Goal: Task Accomplishment & Management: Use online tool/utility

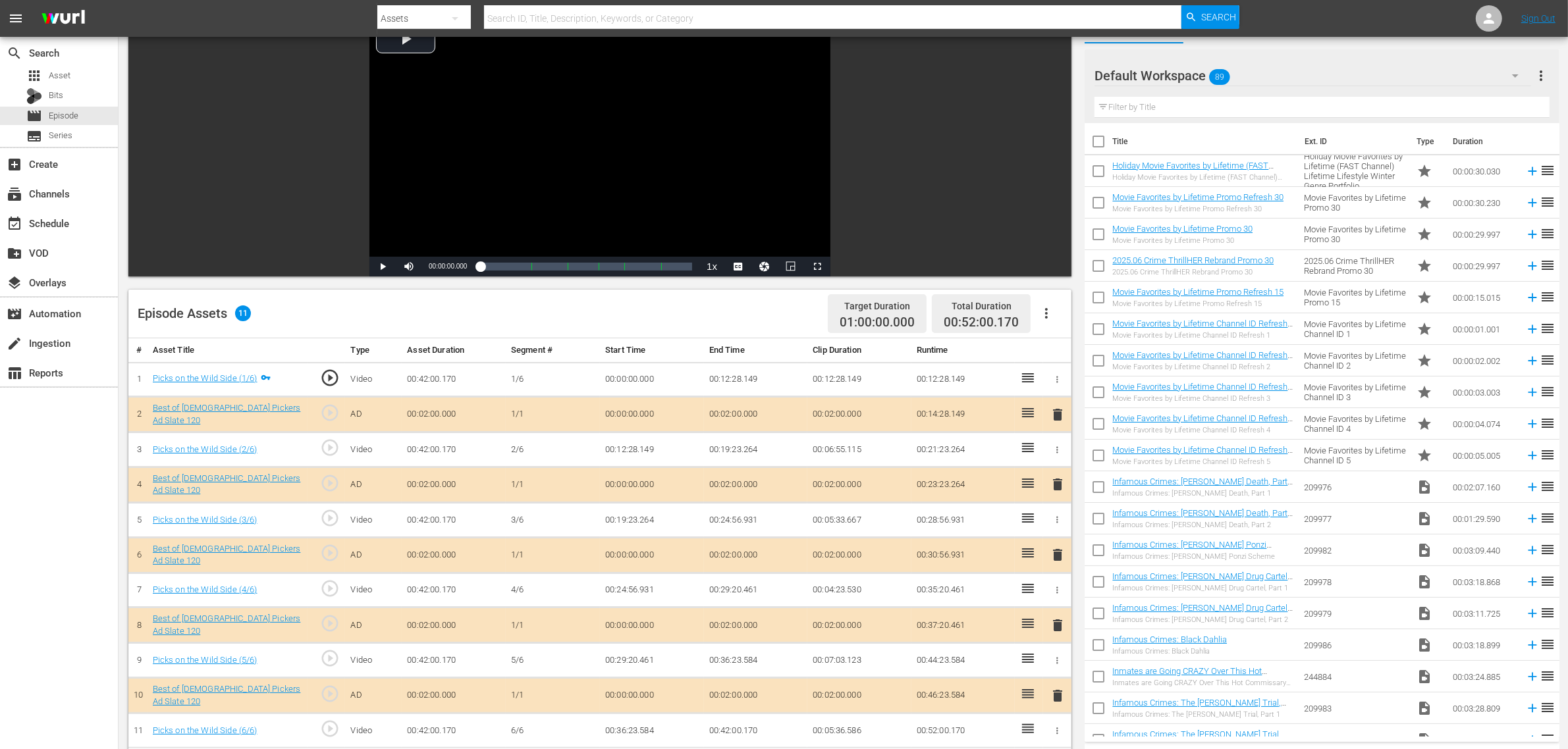
scroll to position [165, 0]
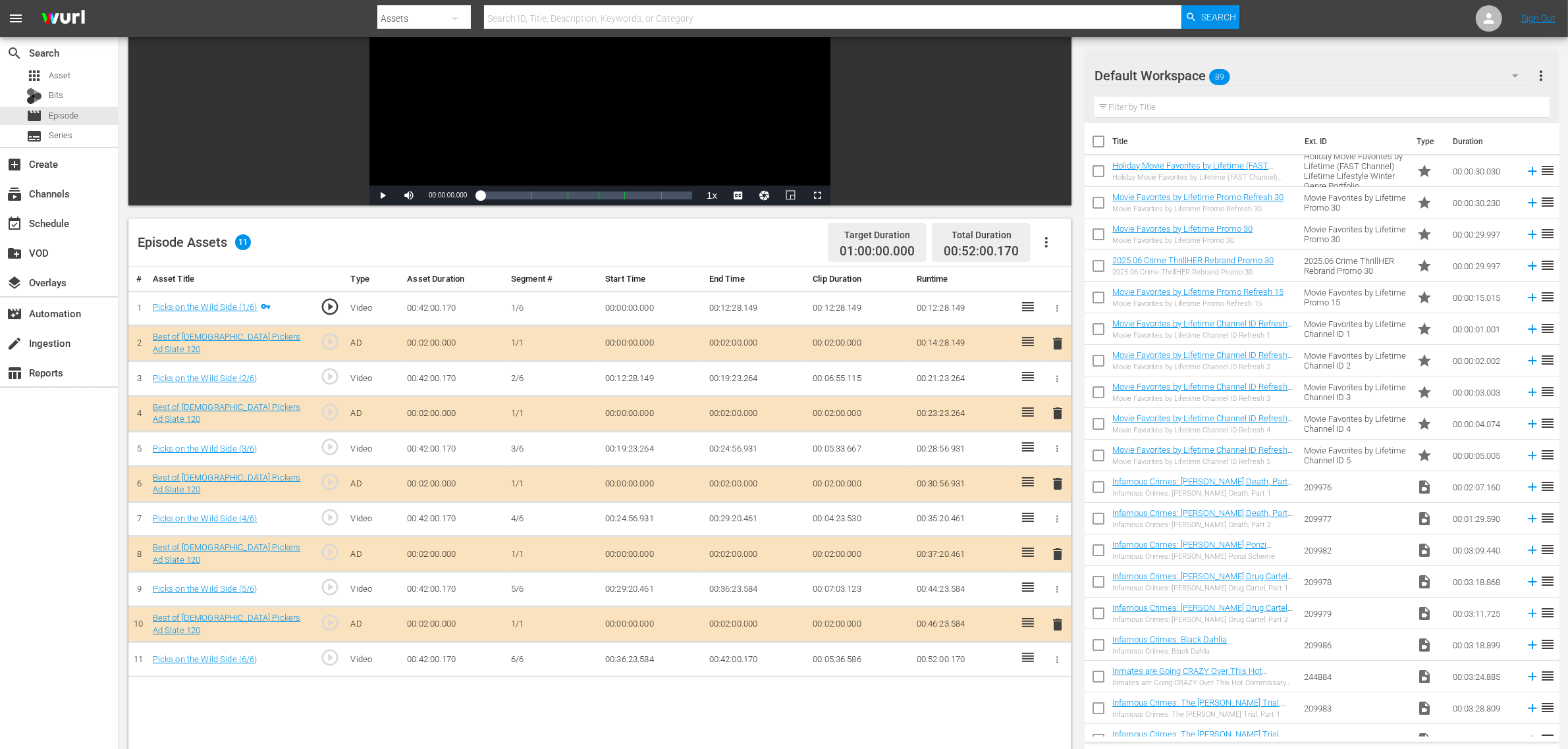
click at [1265, 81] on div "Default Workspace 89" at bounding box center [1312, 76] width 436 height 37
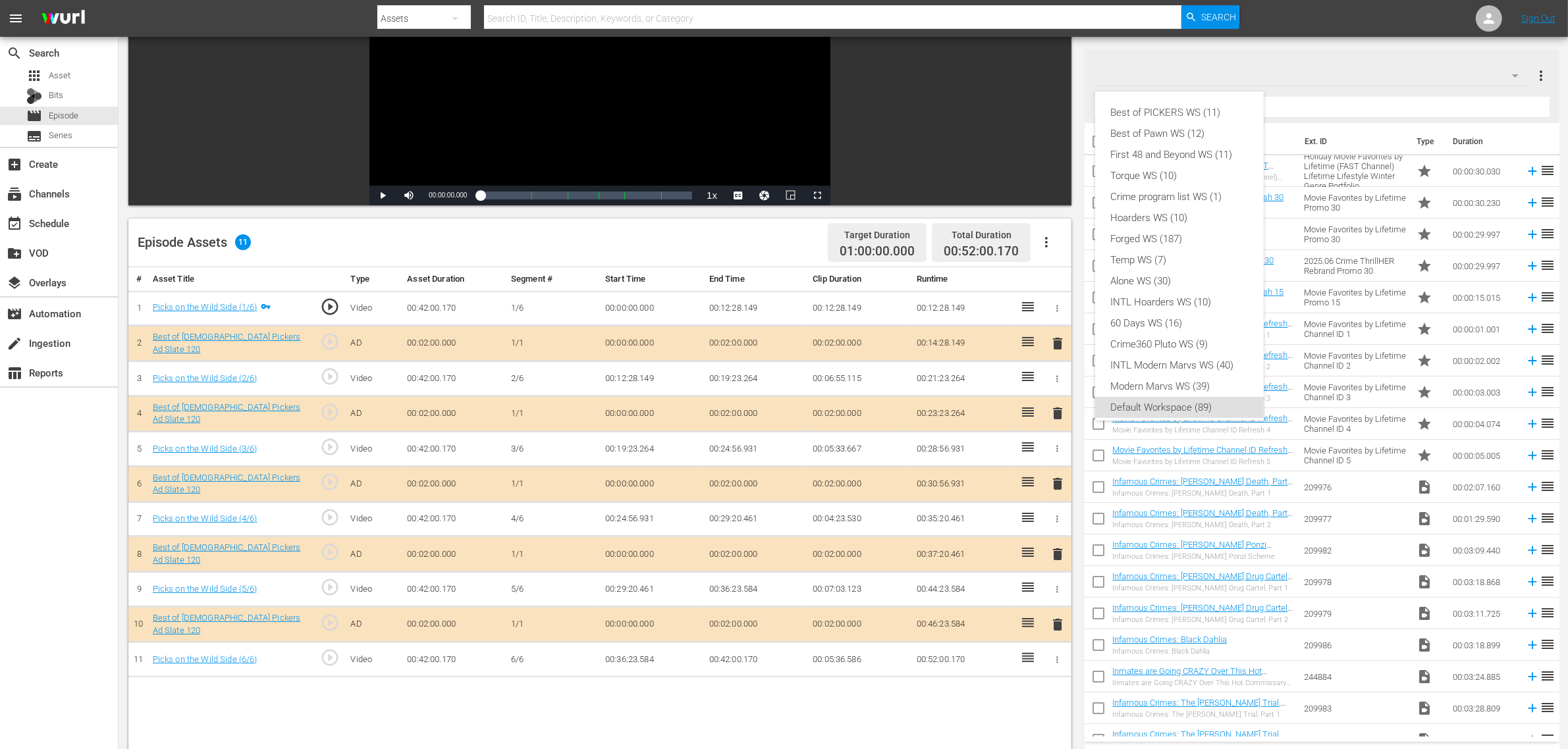
scroll to position [8, 0]
click at [1223, 109] on div "Best of PICKERS WS (11)" at bounding box center [1179, 105] width 137 height 21
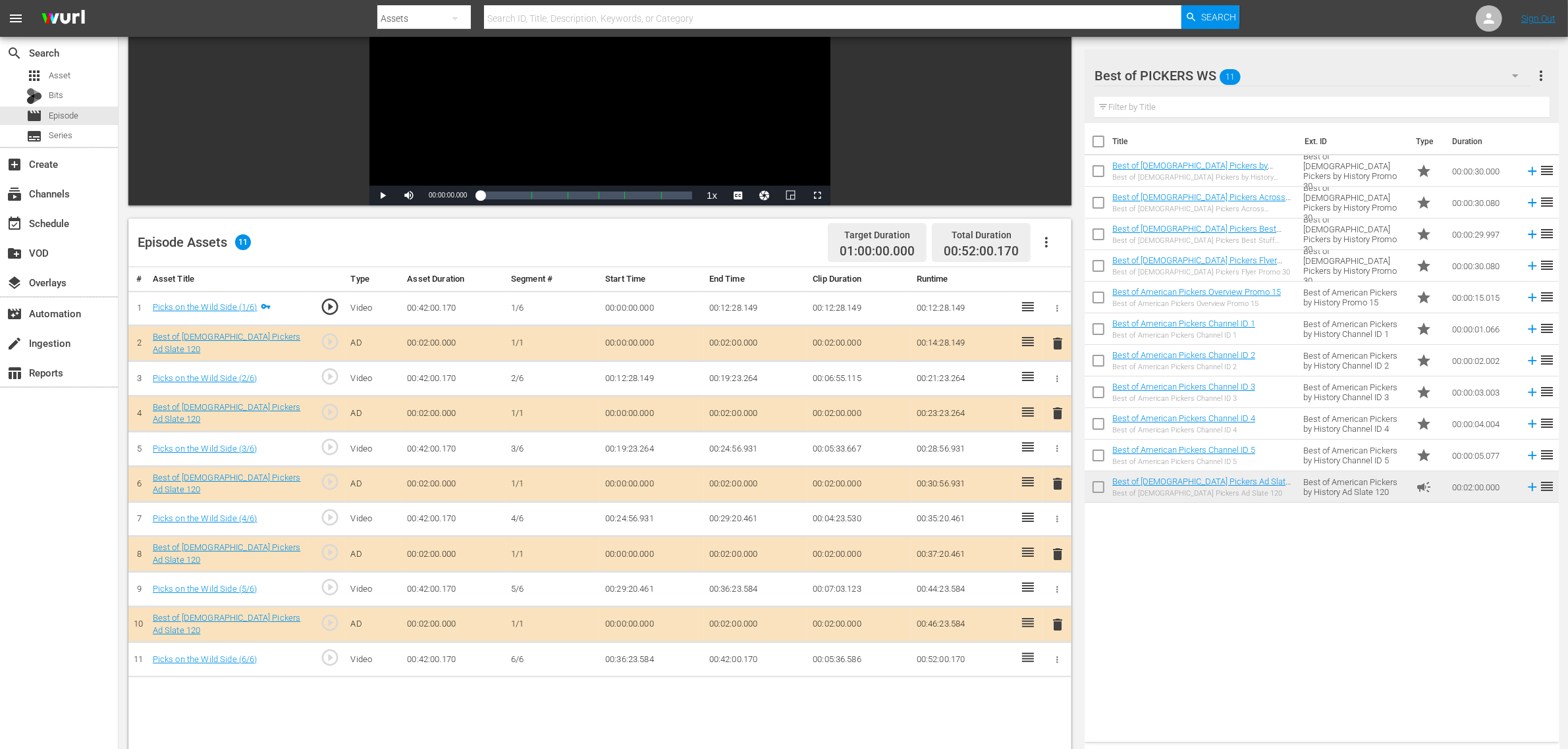
click at [1057, 481] on span "delete" at bounding box center [1057, 484] width 15 height 15
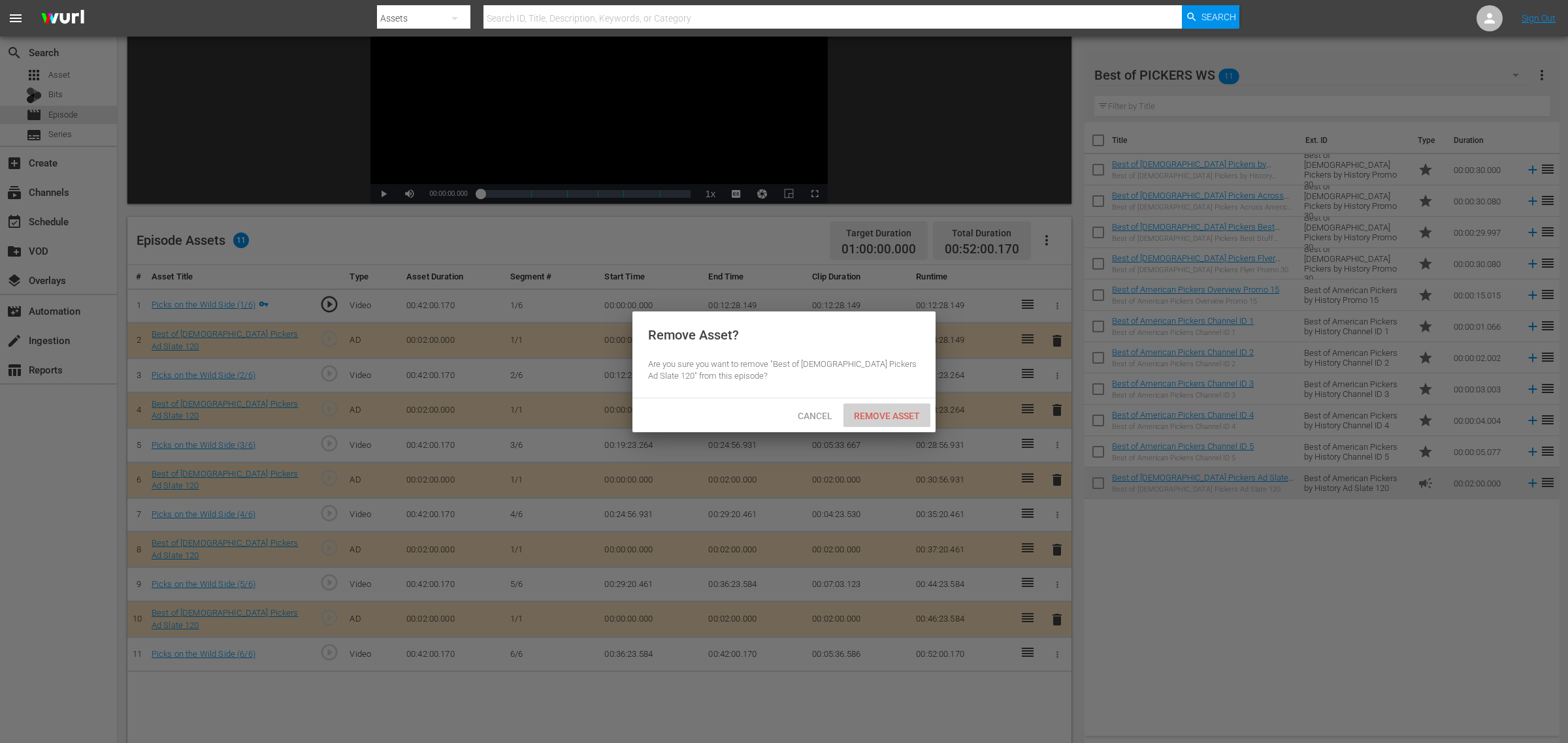
click at [900, 421] on div "Remove Asset" at bounding box center [886, 415] width 87 height 24
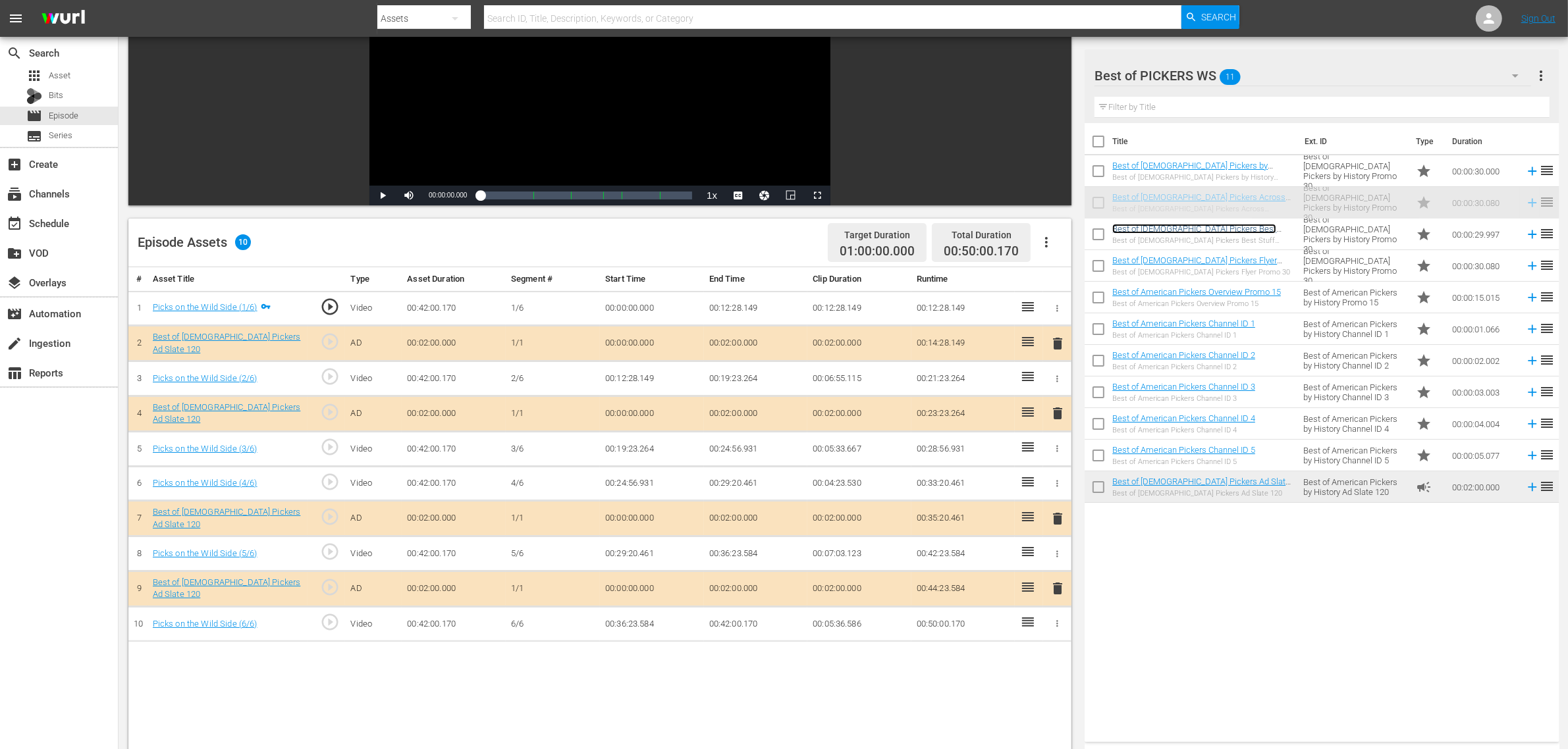
click at [1262, 234] on link "Best of [DEMOGRAPHIC_DATA] Pickers Best Stuff Promo 30" at bounding box center [1194, 234] width 164 height 20
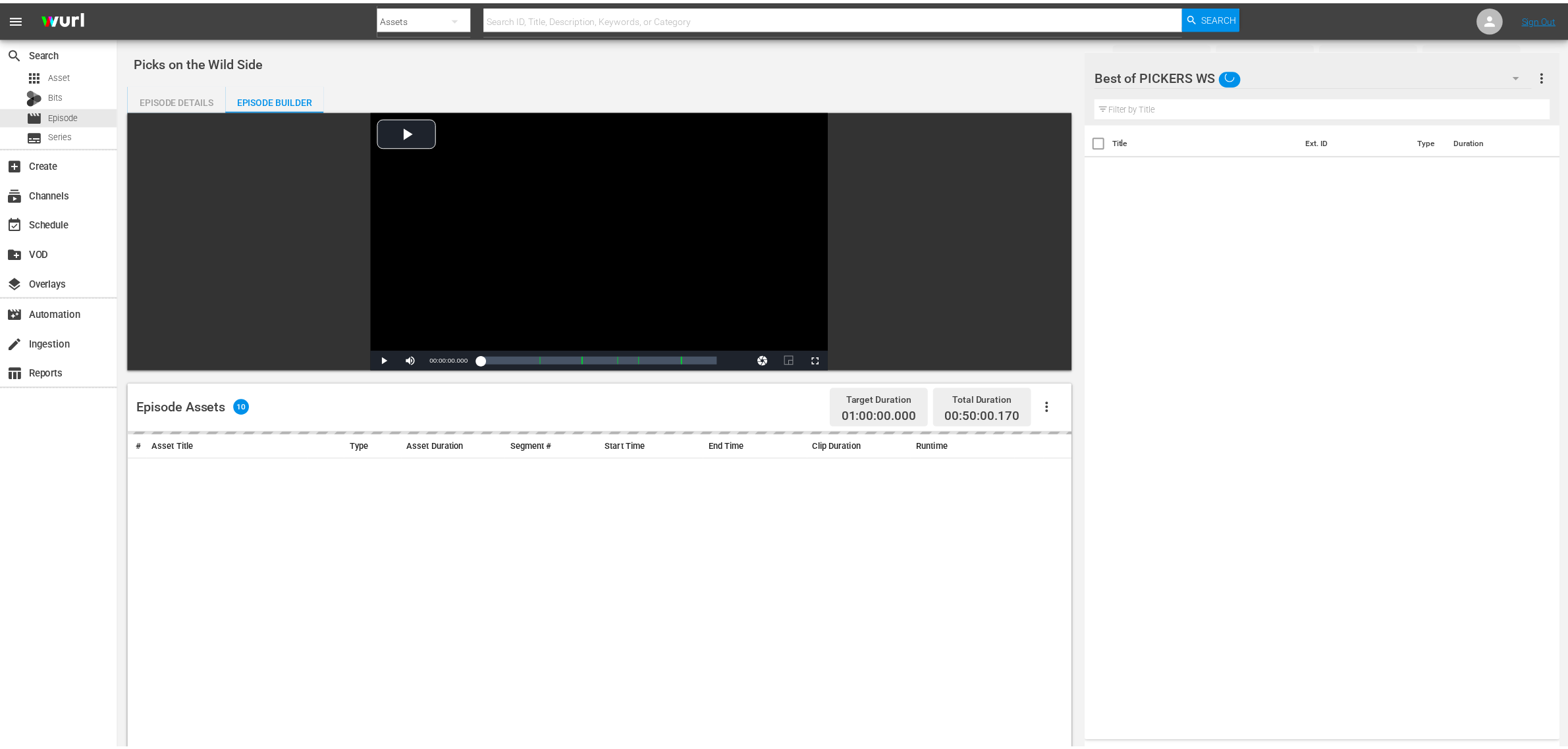
scroll to position [165, 0]
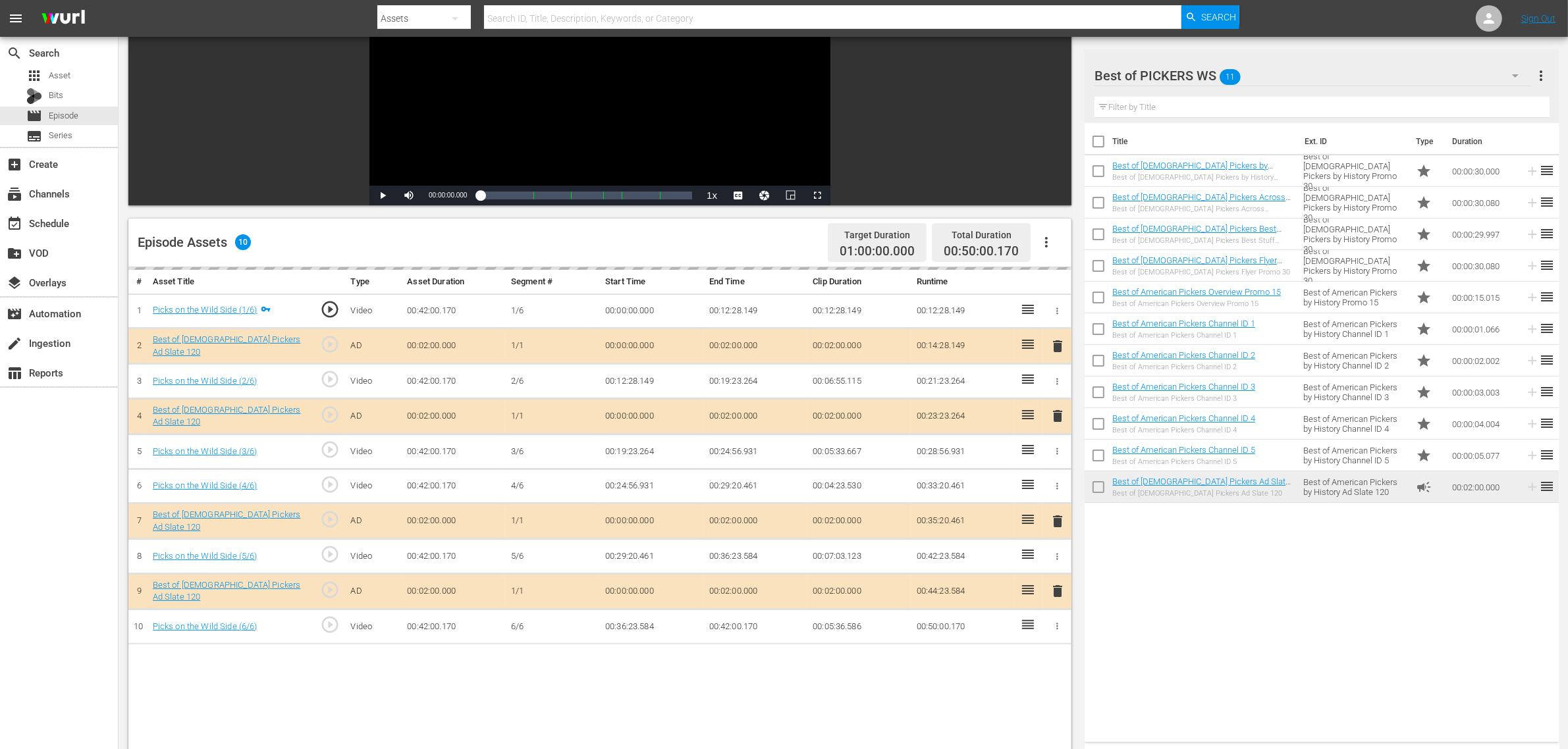
click at [702, 241] on div "Episode Assets 10 Target Duration 01:00:00.000 Total Duration 00:50:00.170" at bounding box center [599, 243] width 942 height 49
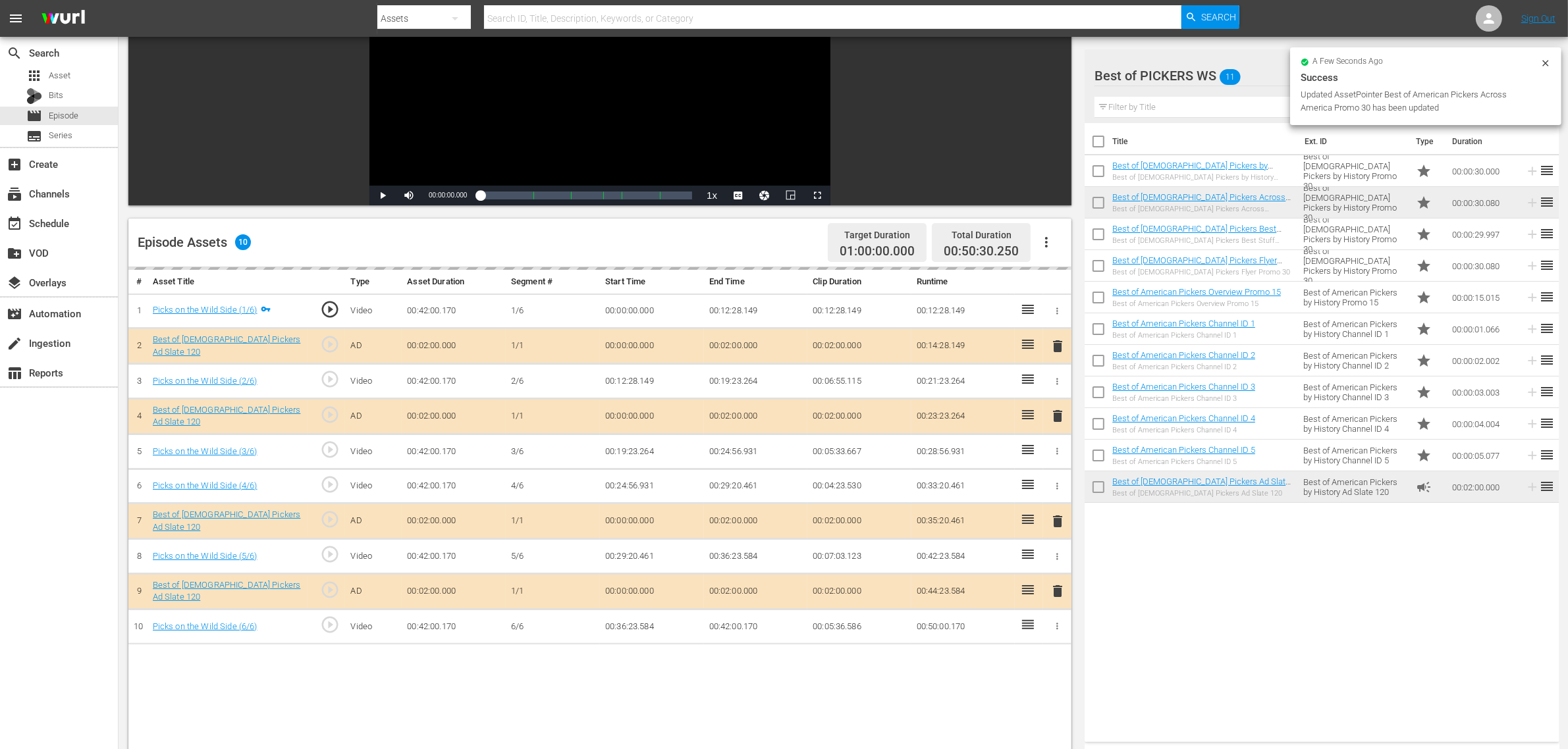
click at [1298, 12] on nav "menu Search By Assets Search ID, Title, Description, Keywords, or Category Sear…" at bounding box center [784, 18] width 1568 height 37
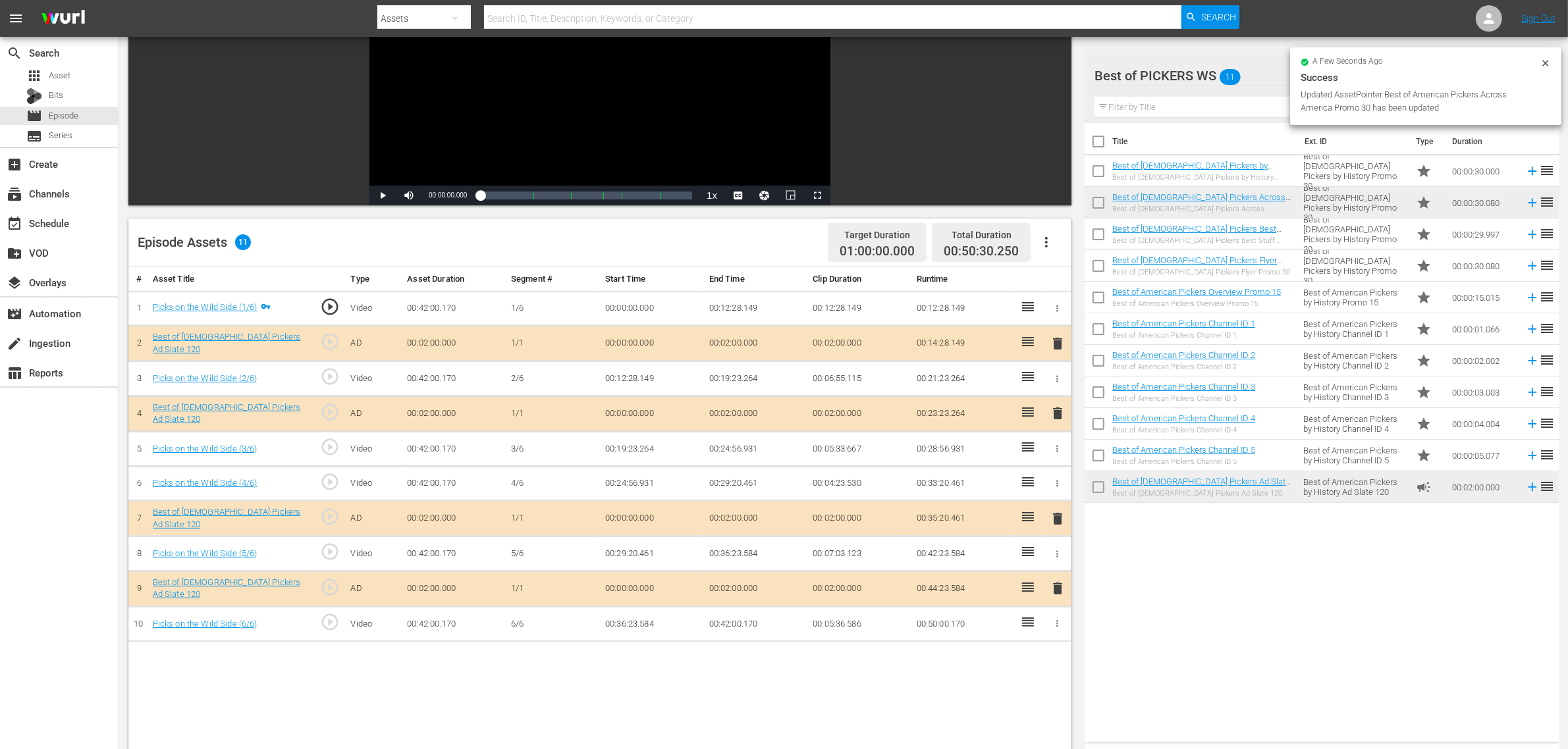
click at [1370, 13] on nav "menu Search By Assets Search ID, Title, Description, Keywords, or Category Sear…" at bounding box center [784, 18] width 1568 height 37
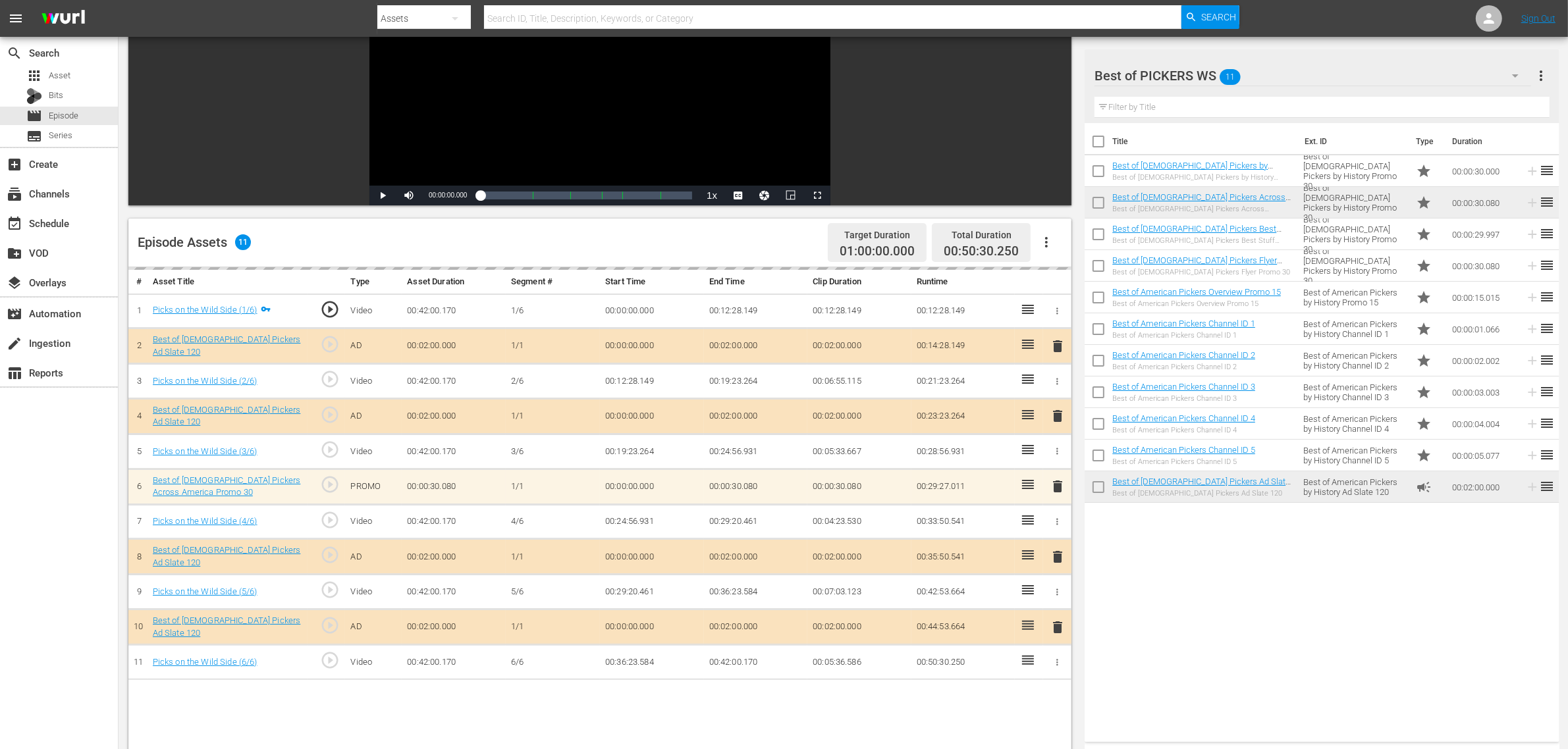
click at [772, 239] on div "Episode Assets 11 Target Duration 01:00:00.000 Total Duration 00:50:30.250" at bounding box center [599, 243] width 942 height 49
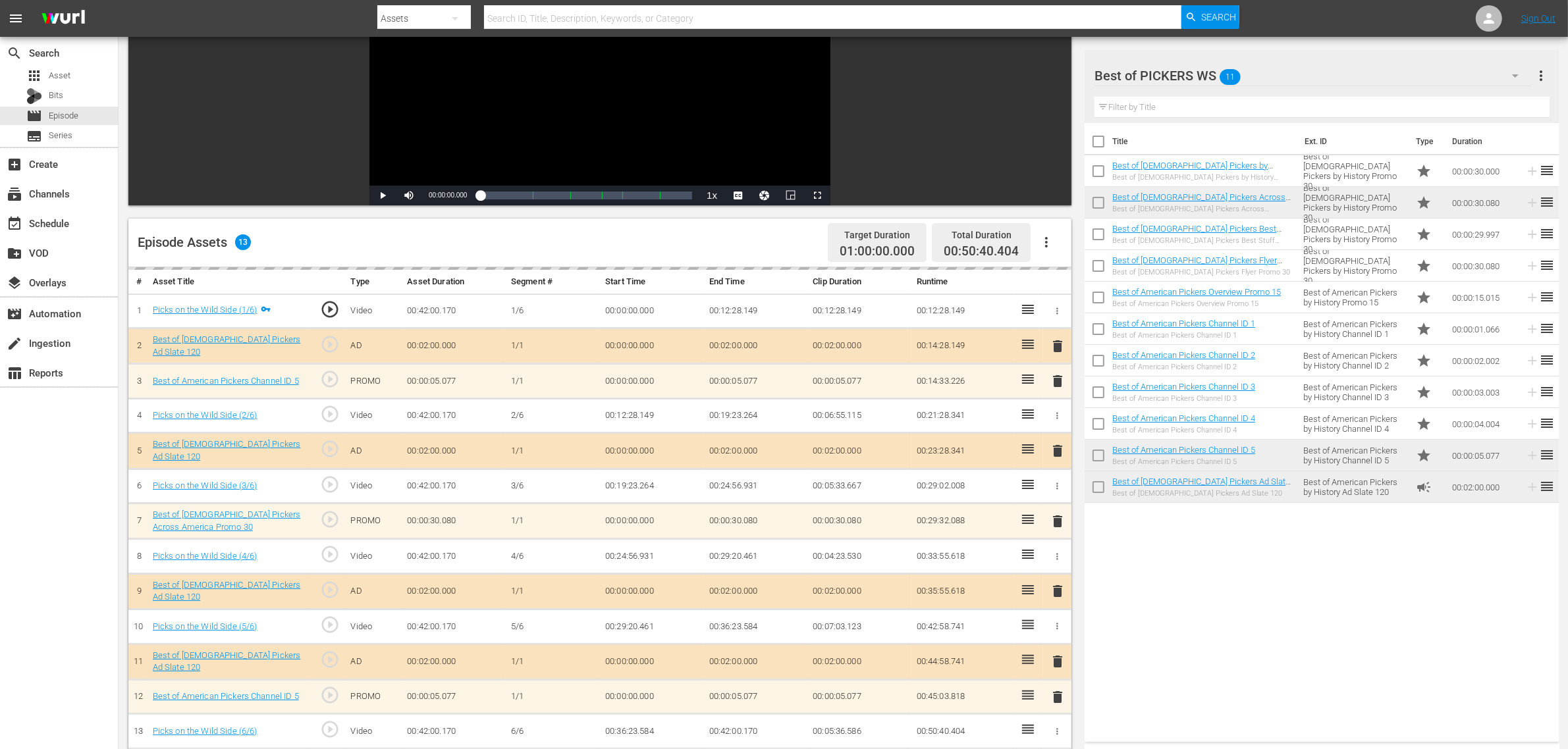
click at [742, 232] on div "Episode Assets 13 Target Duration 01:00:00.000 Total Duration 00:50:40.404" at bounding box center [599, 243] width 942 height 49
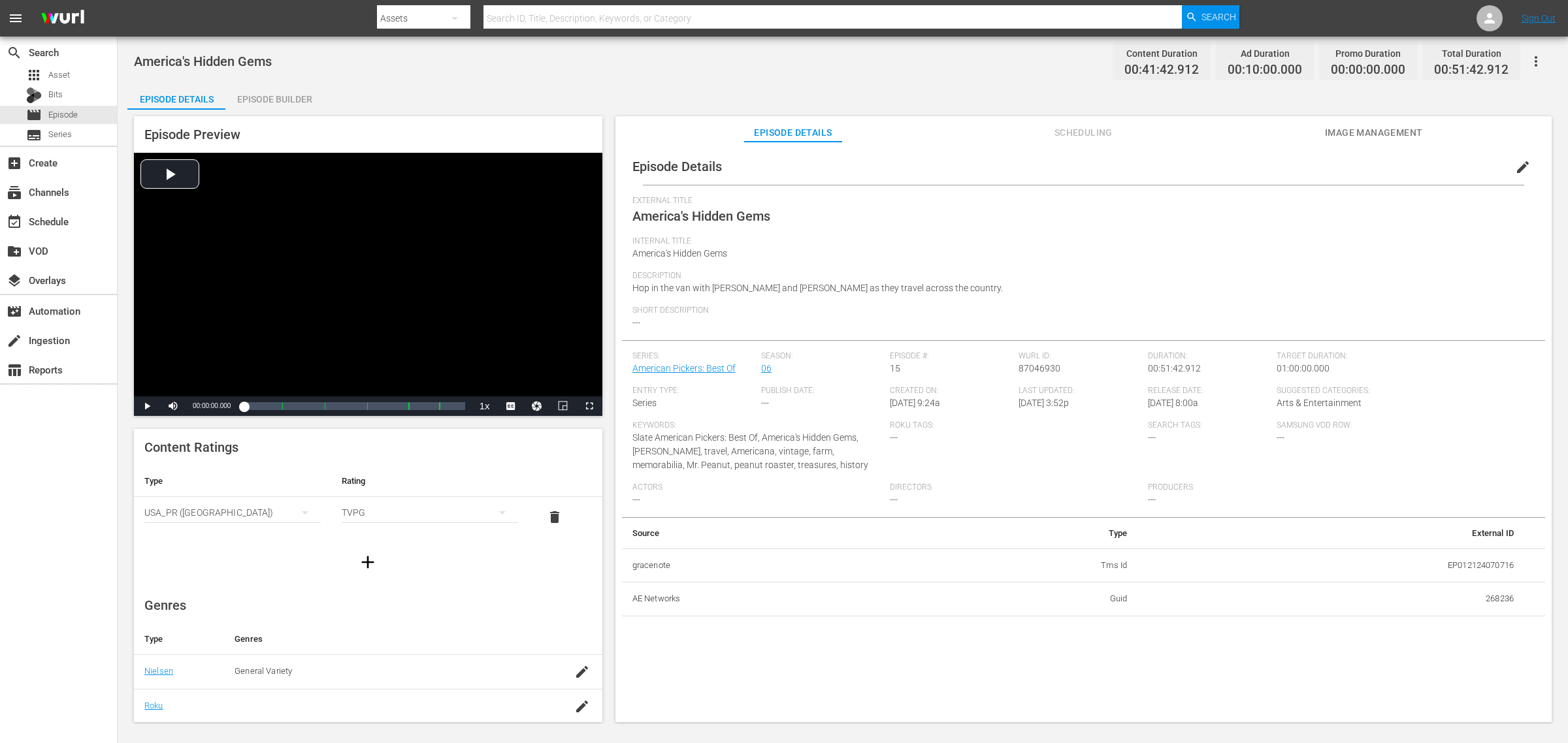
click at [285, 100] on div "Episode Builder" at bounding box center [274, 99] width 98 height 32
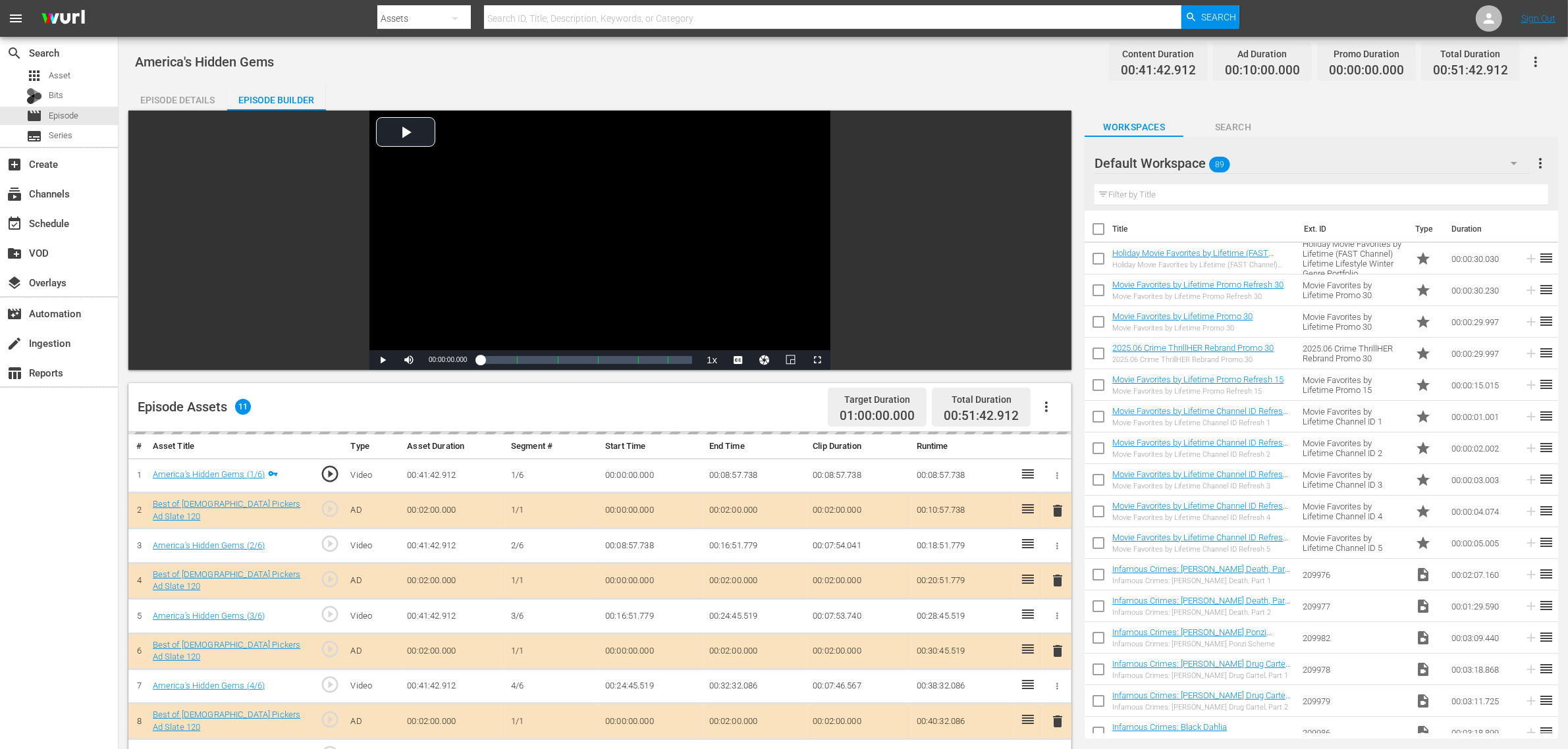
click at [910, 73] on div "America's Hidden Gems Content Duration 00:41:42.912 Ad Duration 00:10:00.000 Pr…" at bounding box center [842, 62] width 1416 height 30
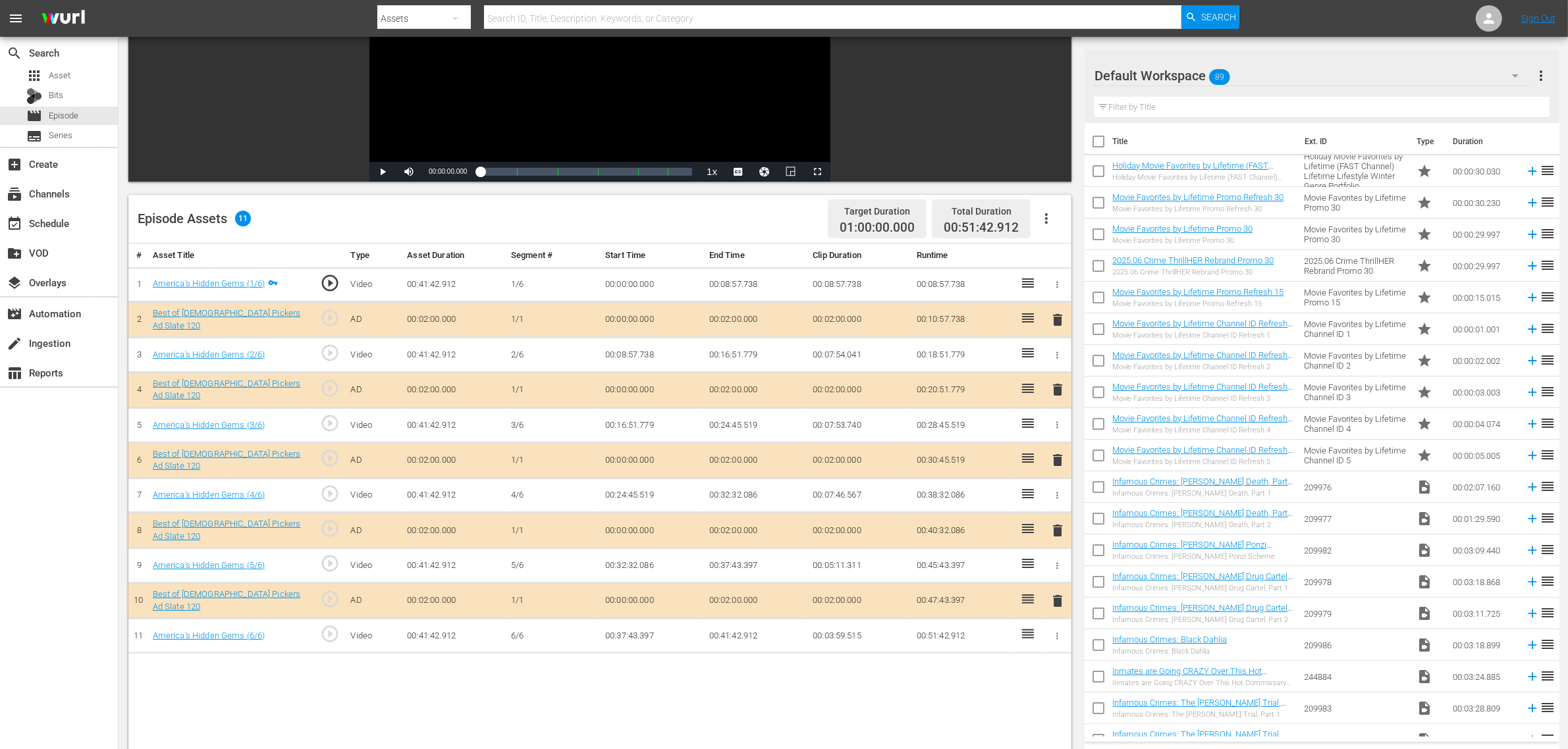
scroll to position [329, 0]
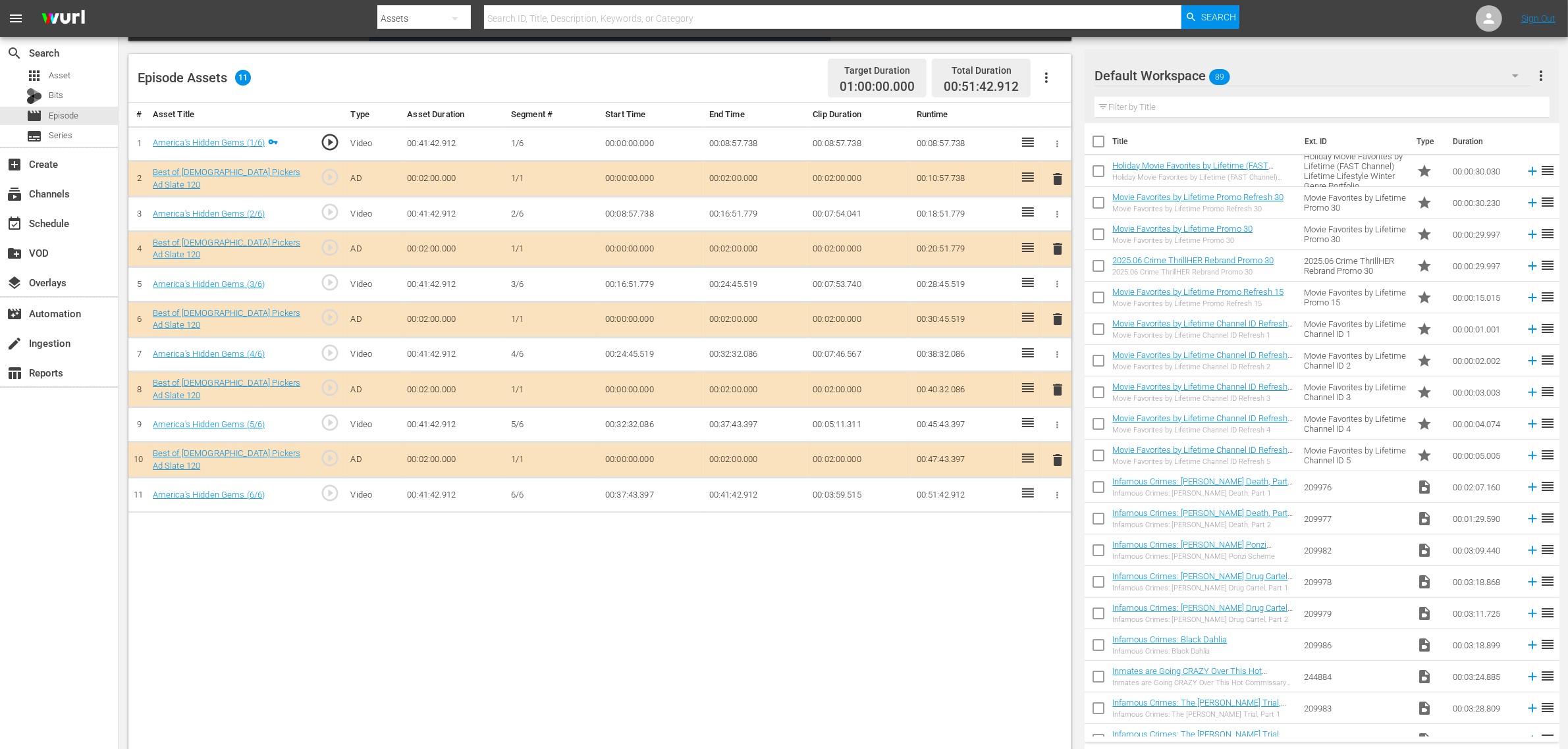
click at [870, 712] on div "# Asset Title Type Asset Duration Segment # Start Time End Time Clip Duration R…" at bounding box center [599, 428] width 942 height 651
click at [1057, 323] on span "delete" at bounding box center [1057, 320] width 15 height 15
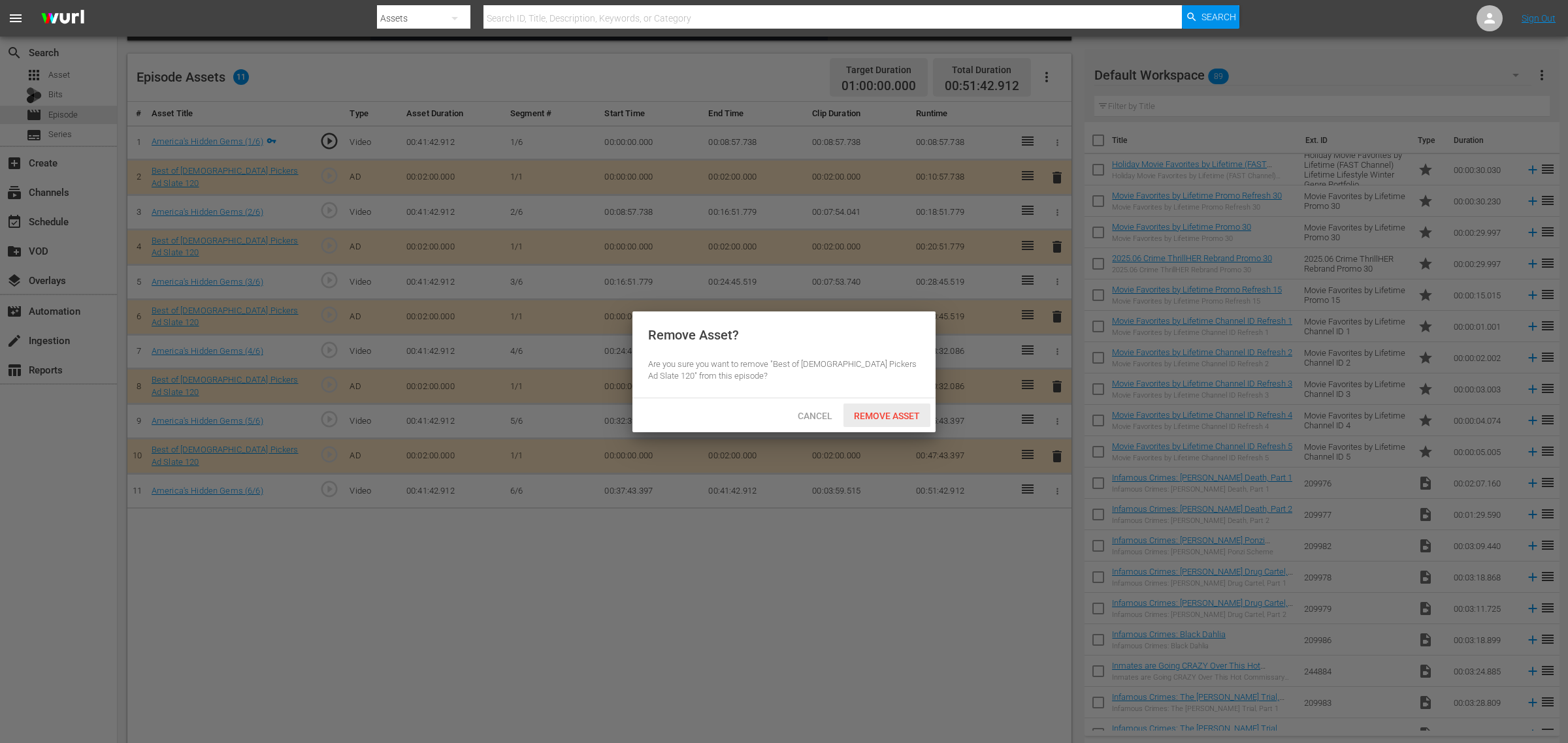
click at [887, 414] on span "Remove Asset" at bounding box center [886, 415] width 87 height 11
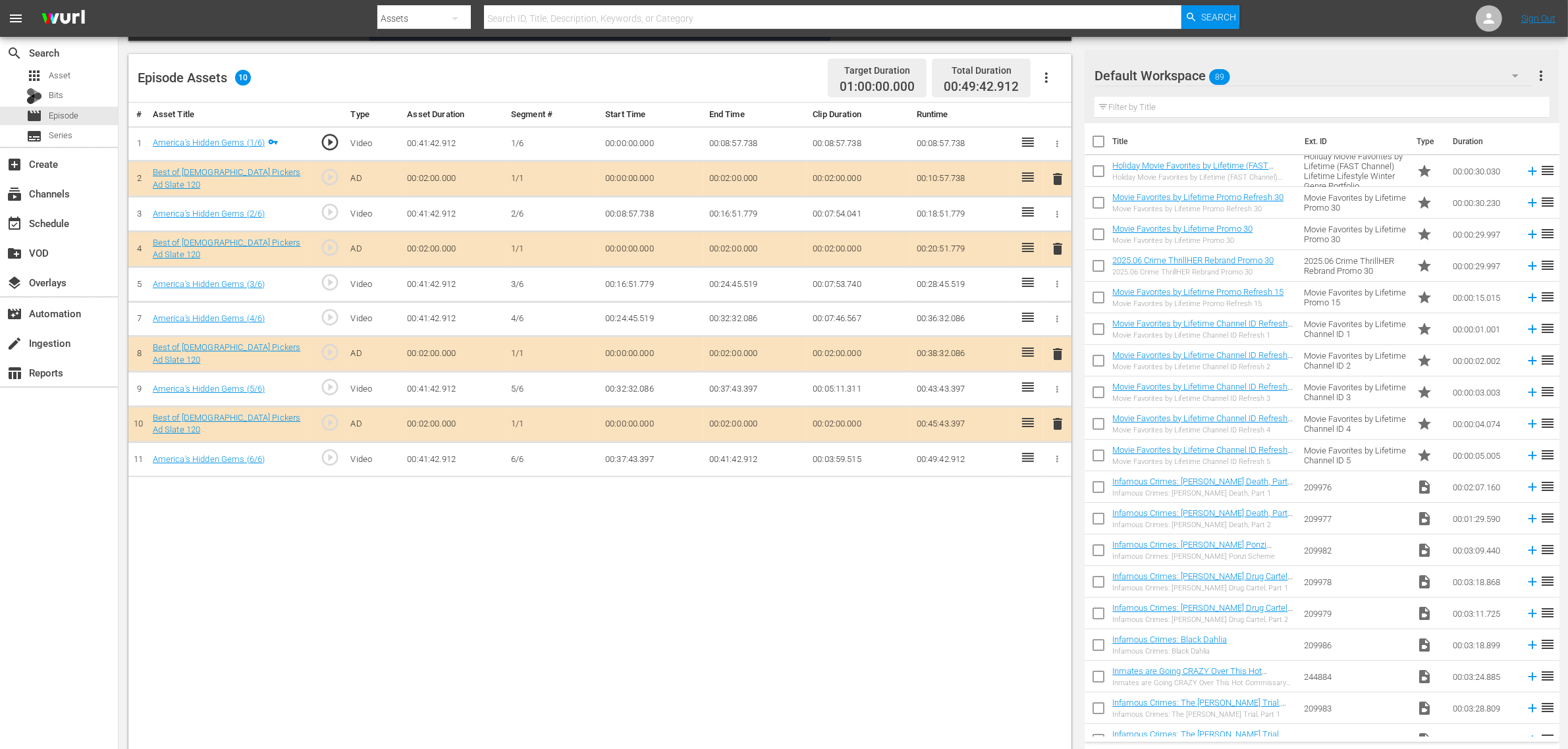
click at [795, 110] on th "End Time" at bounding box center [756, 115] width 104 height 24
click at [1278, 65] on div "Default Workspace 89" at bounding box center [1312, 76] width 436 height 37
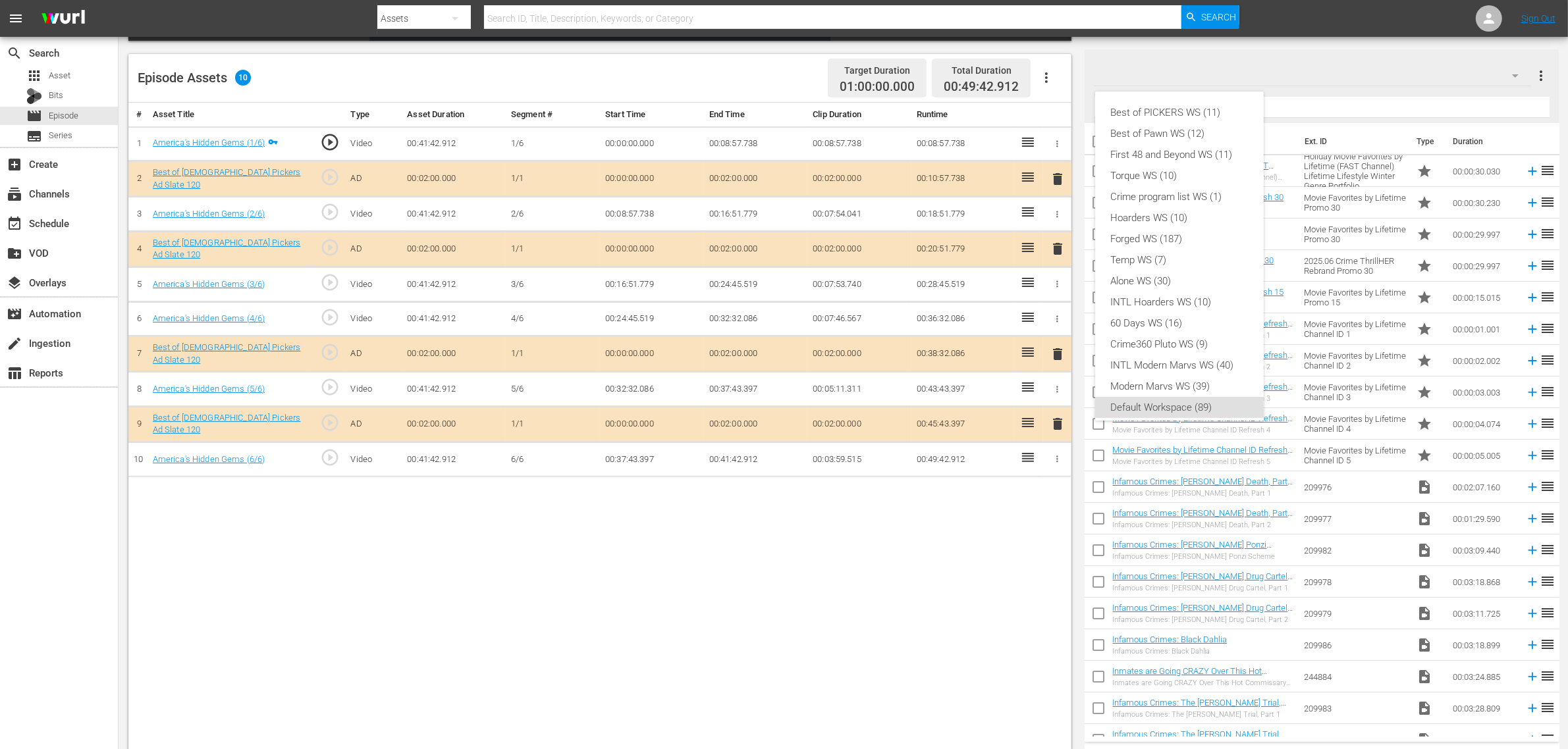
scroll to position [8, 0]
click at [1195, 109] on div "Best of PICKERS WS (11)" at bounding box center [1179, 105] width 137 height 21
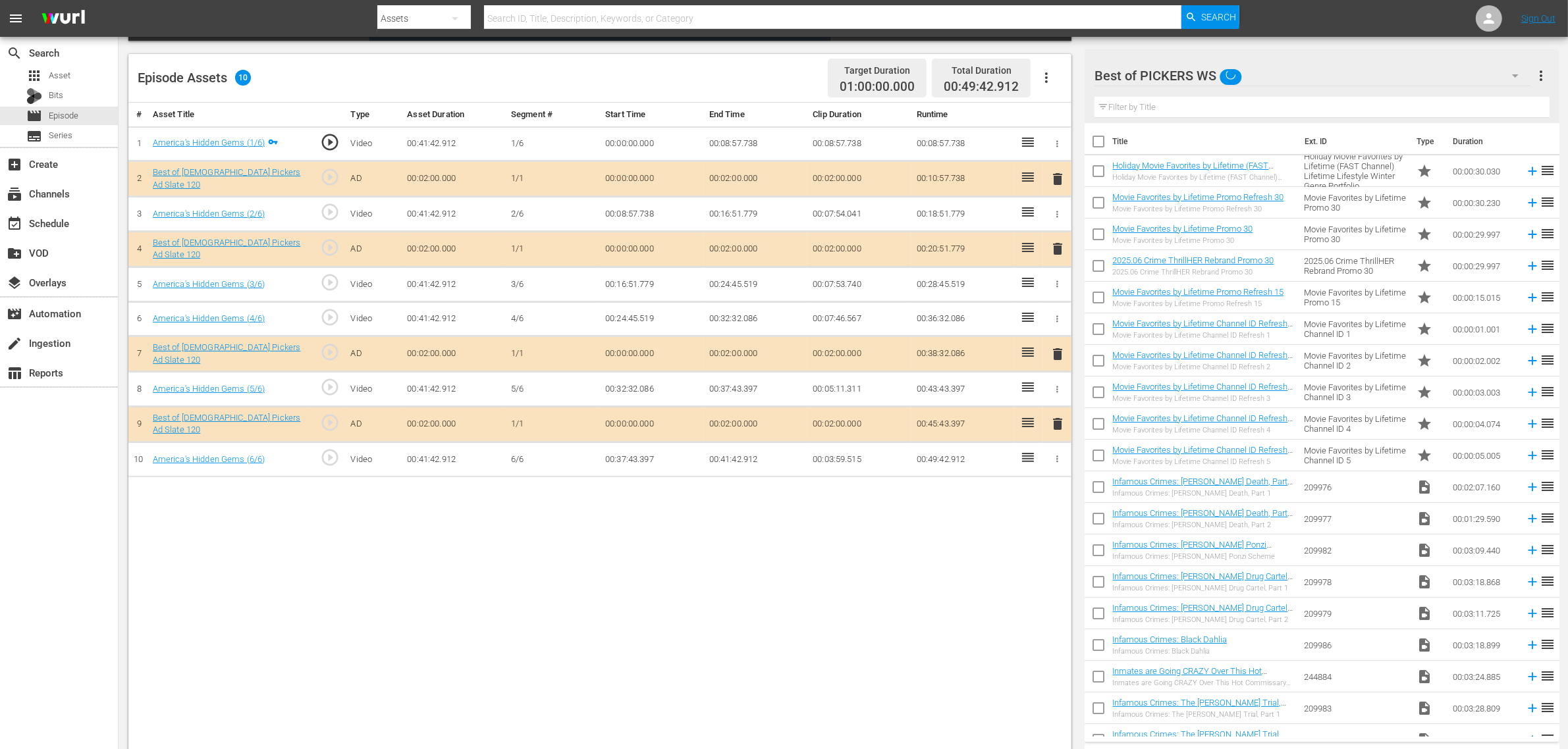
click at [1340, 16] on nav "menu Search By Assets Search ID, Title, Description, Keywords, or Category Sear…" at bounding box center [784, 18] width 1568 height 37
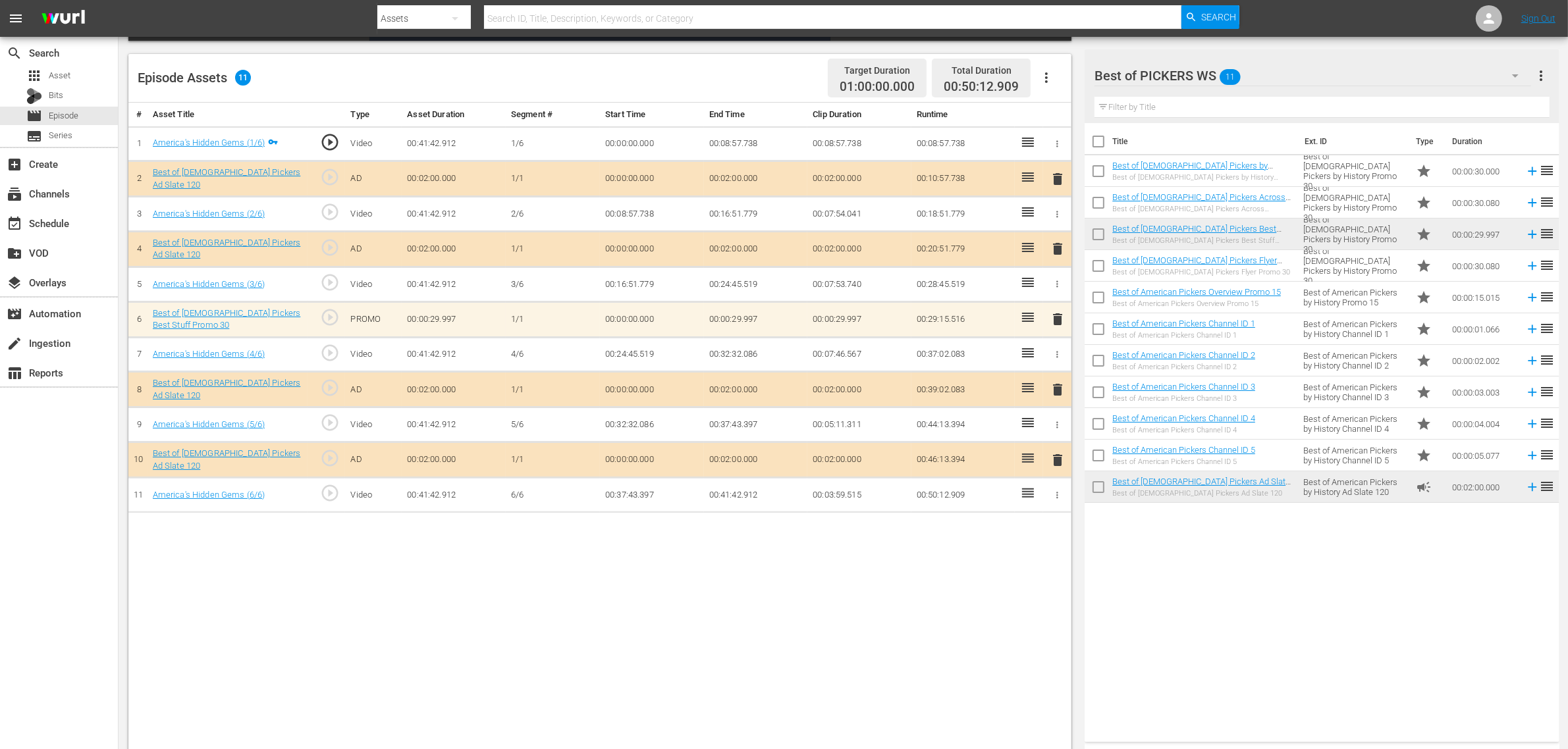
drag, startPoint x: 1334, startPoint y: 609, endPoint x: 1353, endPoint y: 607, distance: 19.1
click at [1334, 609] on div "Title Ext. ID Type Duration Best of American Pickers by History Promo 30 Best o…" at bounding box center [1322, 429] width 474 height 613
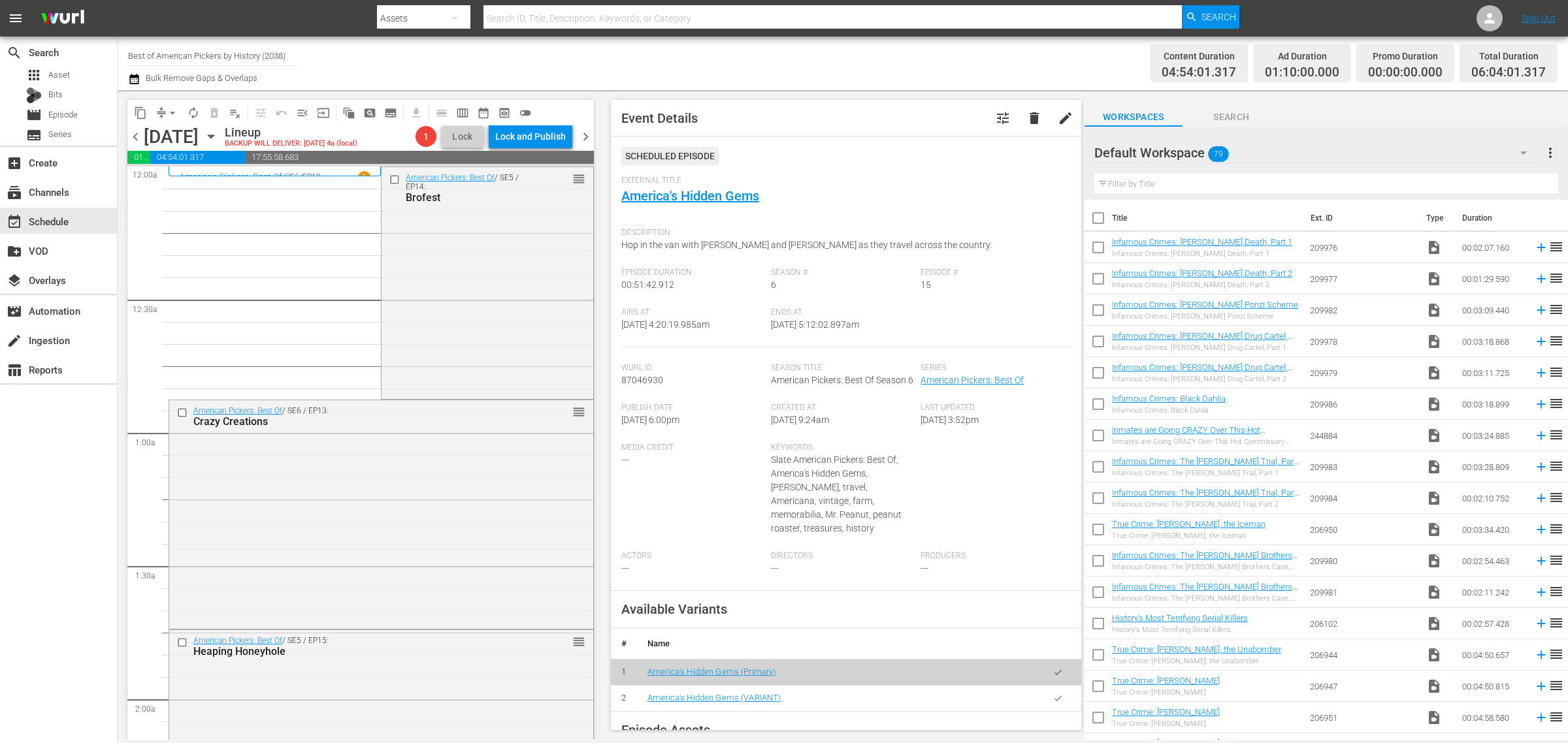
scroll to position [1143, 0]
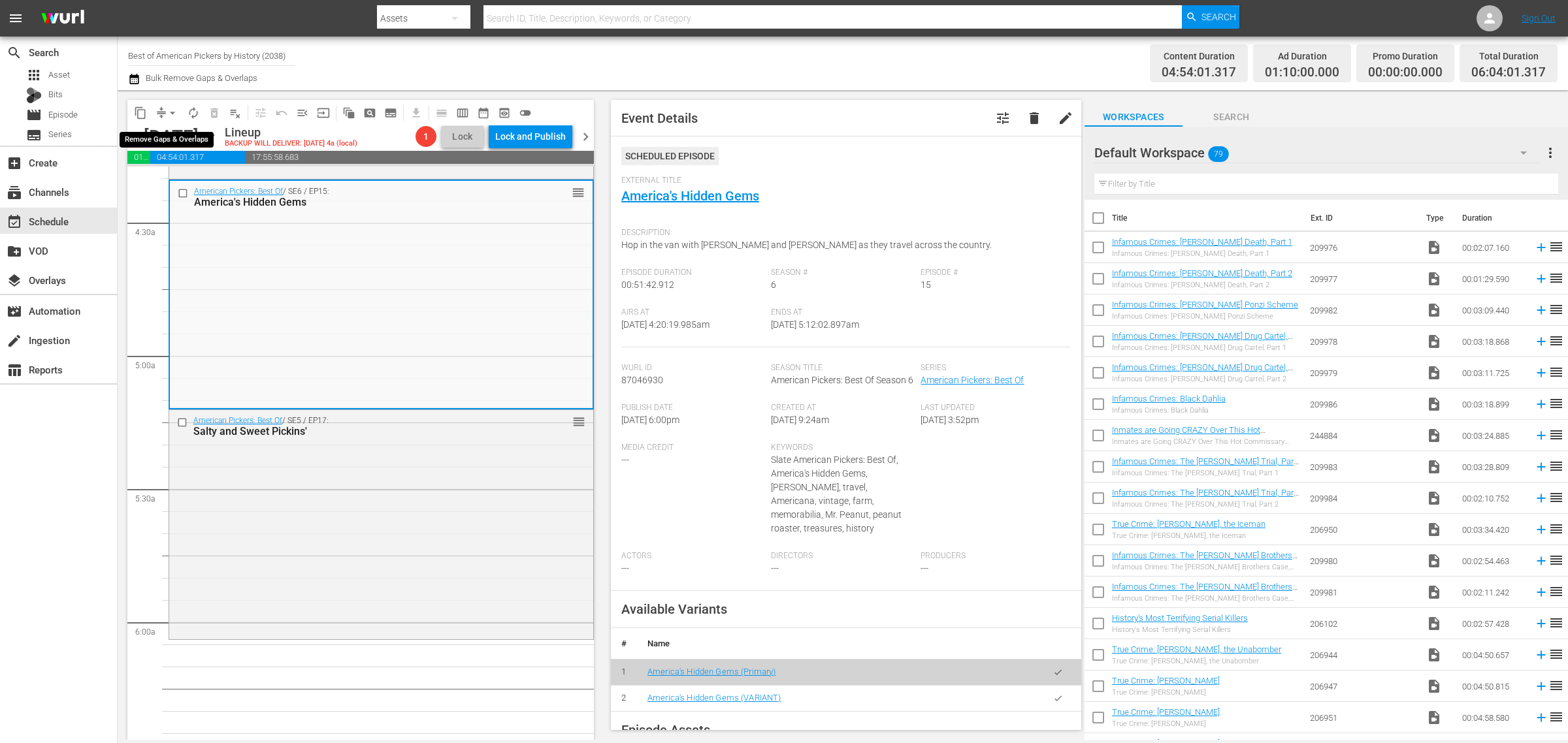
click at [171, 110] on span "arrow_drop_down" at bounding box center [173, 113] width 13 height 13
click at [167, 136] on li "Align to Midnight" at bounding box center [173, 138] width 138 height 22
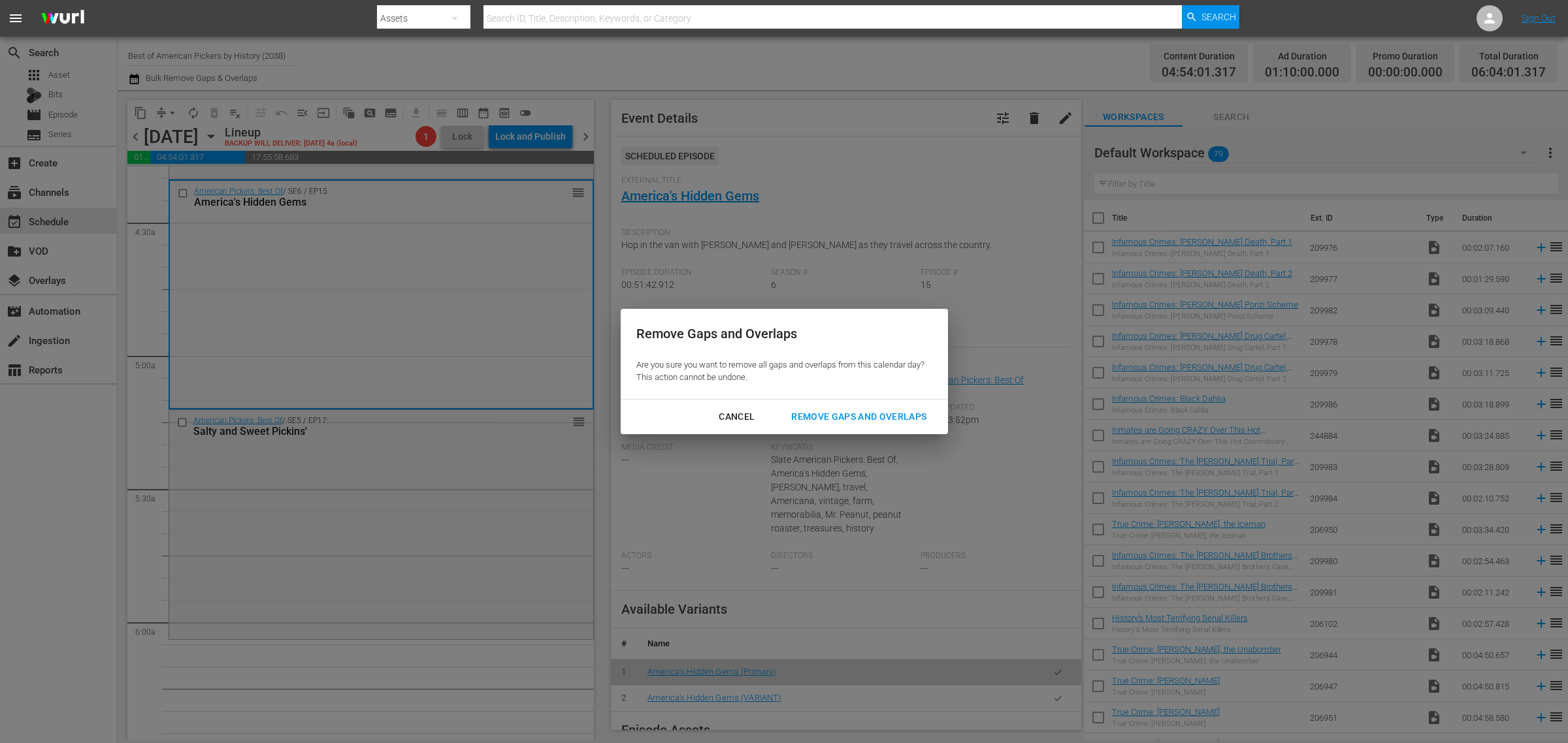
click at [885, 426] on button "Remove Gaps and Overlaps" at bounding box center [858, 416] width 166 height 24
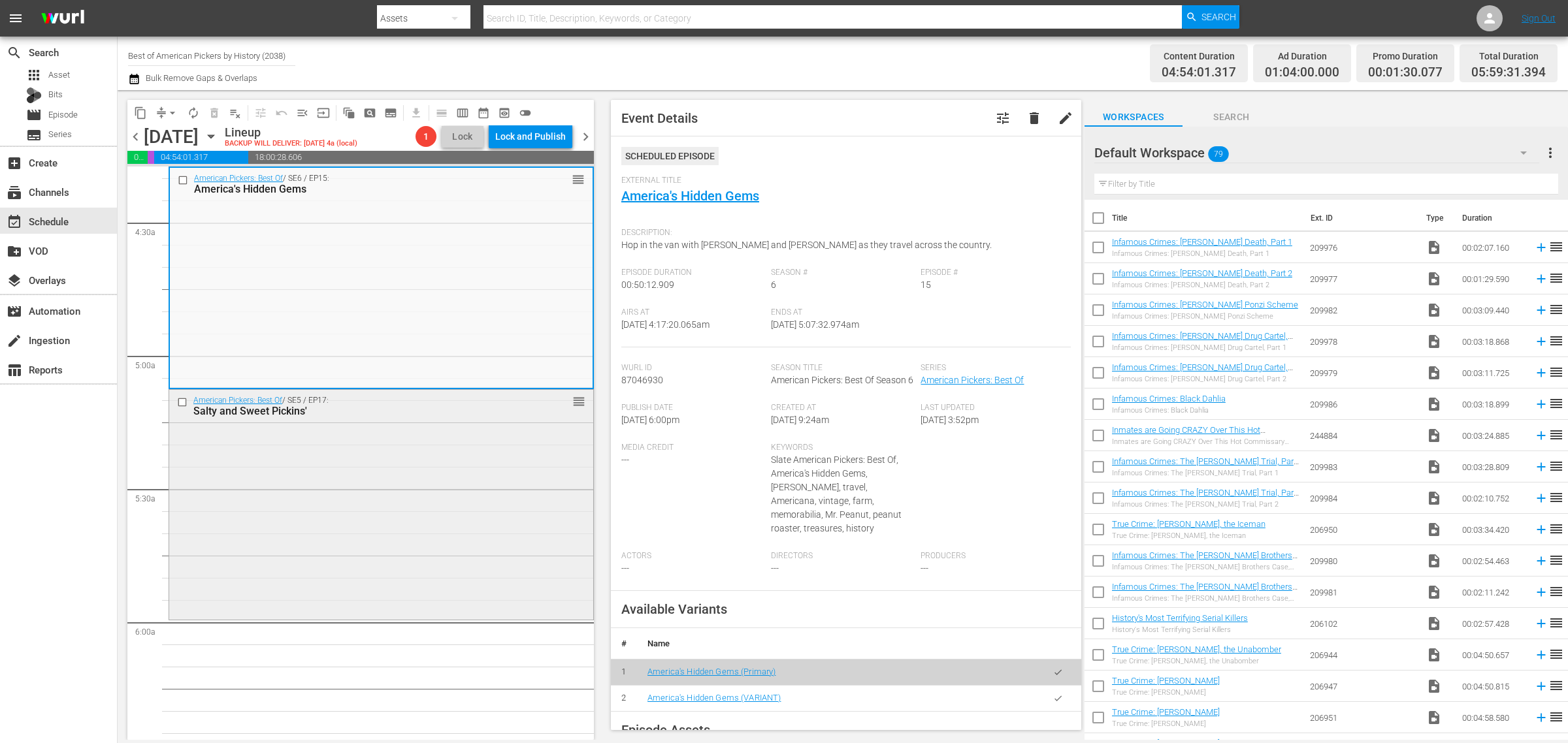
click at [363, 478] on div "American Pickers: Best Of / SE5 / EP17: Salty and Sweet Pickins' reorder" at bounding box center [381, 502] width 424 height 226
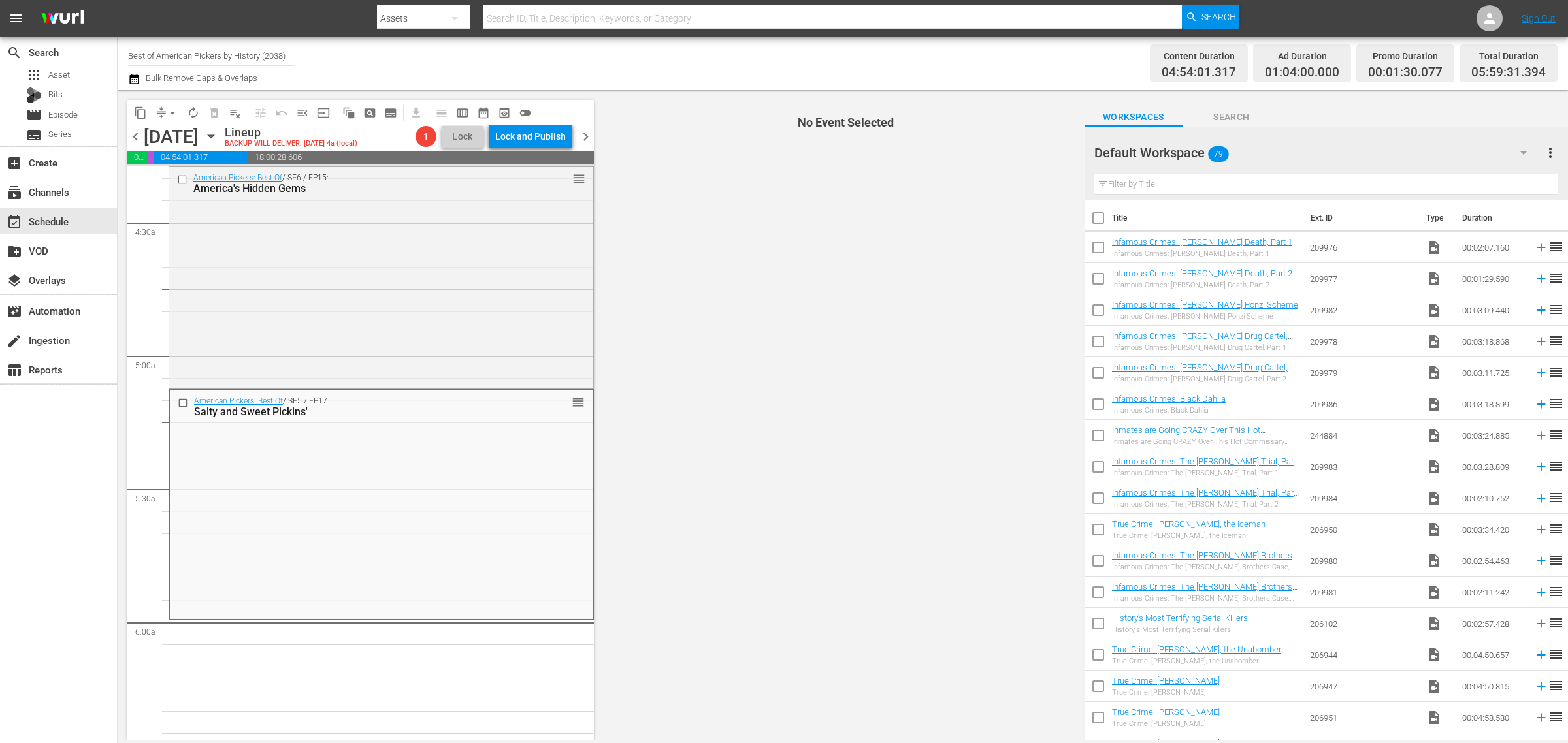
click at [917, 40] on div "Content Duration 04:54:01.317 Ad Duration 01:04:00.000 Promo Duration 00:01:30.…" at bounding box center [1232, 63] width 650 height 47
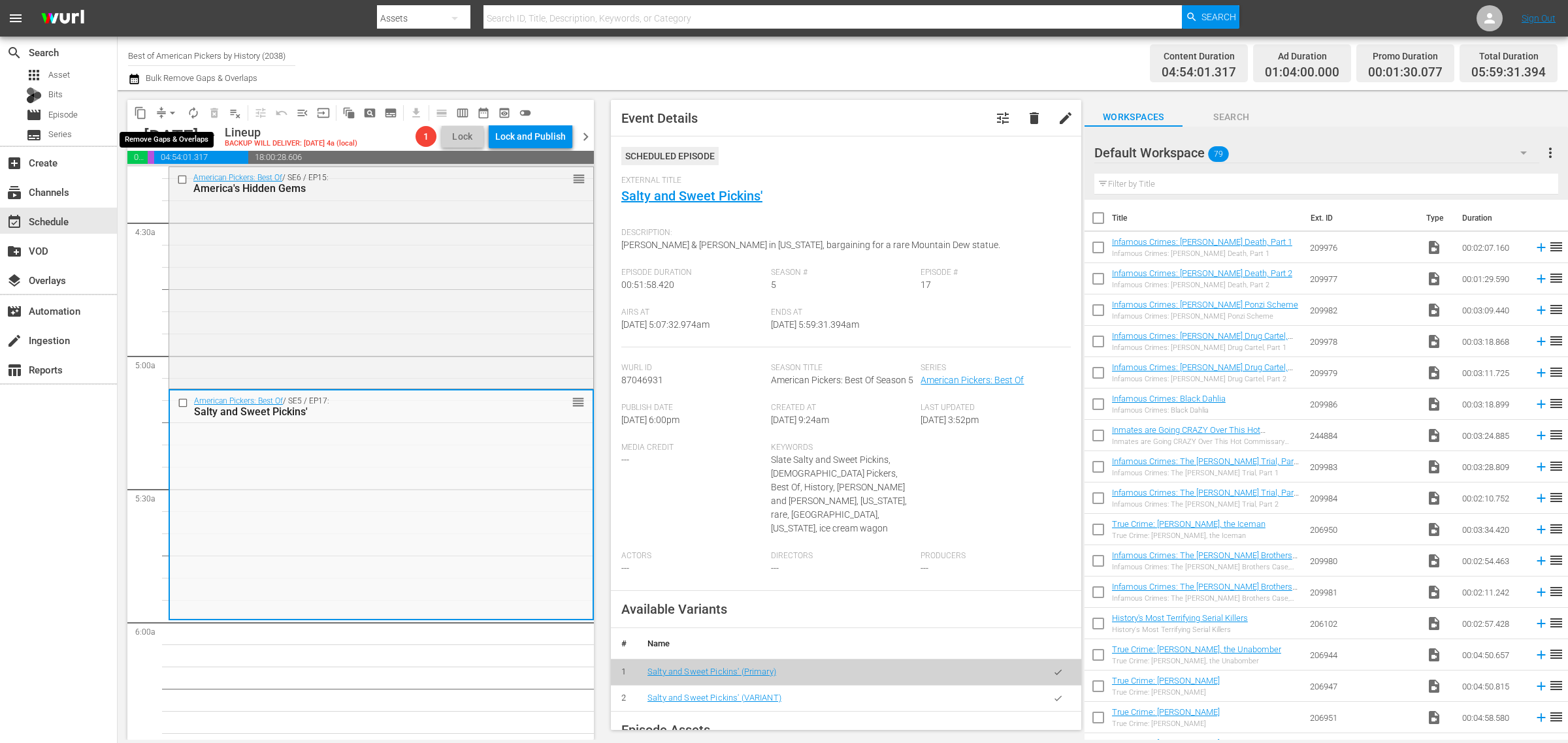
click at [173, 110] on span "arrow_drop_down" at bounding box center [173, 113] width 13 height 13
click at [165, 138] on li "Align to Midnight" at bounding box center [173, 138] width 138 height 22
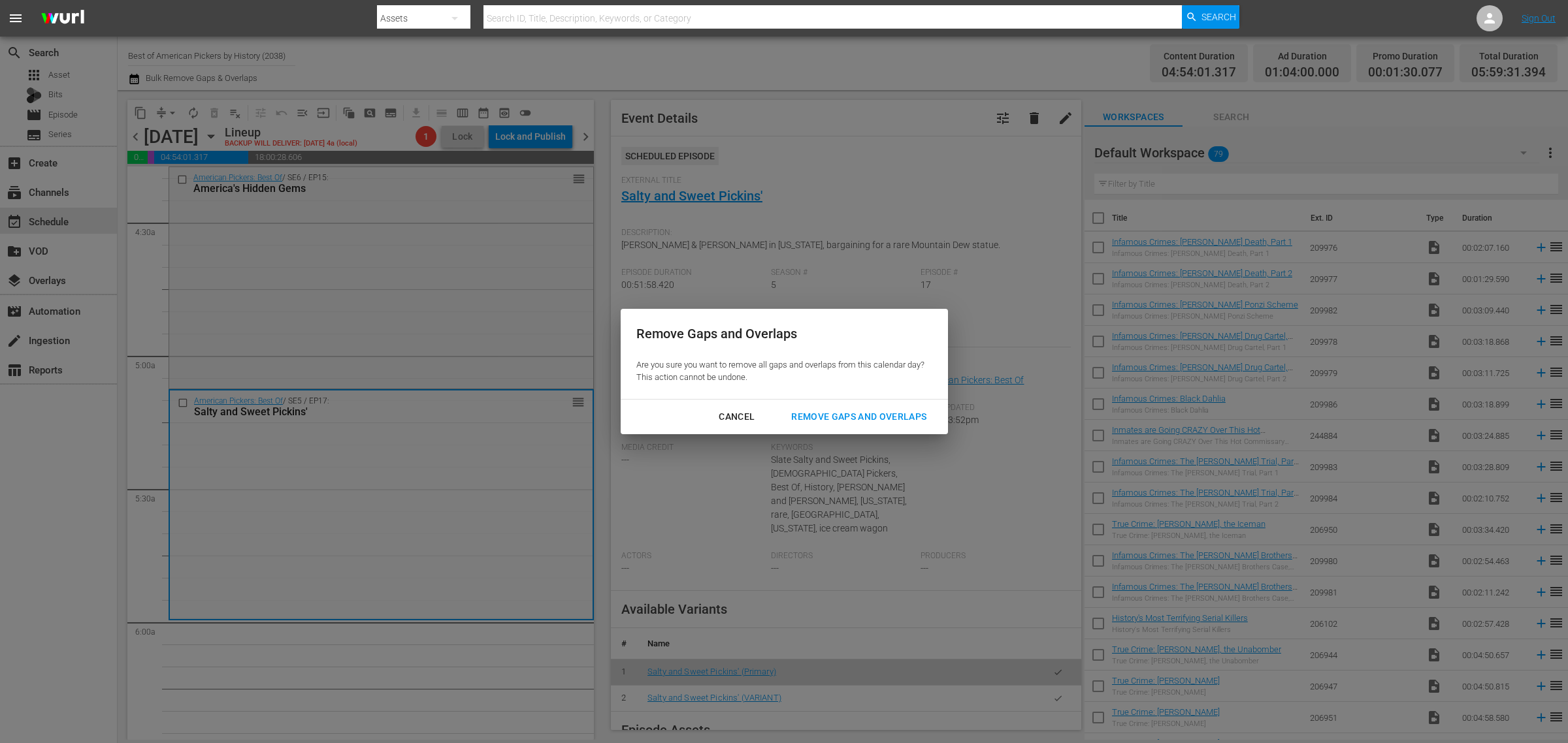
click at [834, 407] on button "Remove Gaps and Overlaps" at bounding box center [858, 416] width 166 height 24
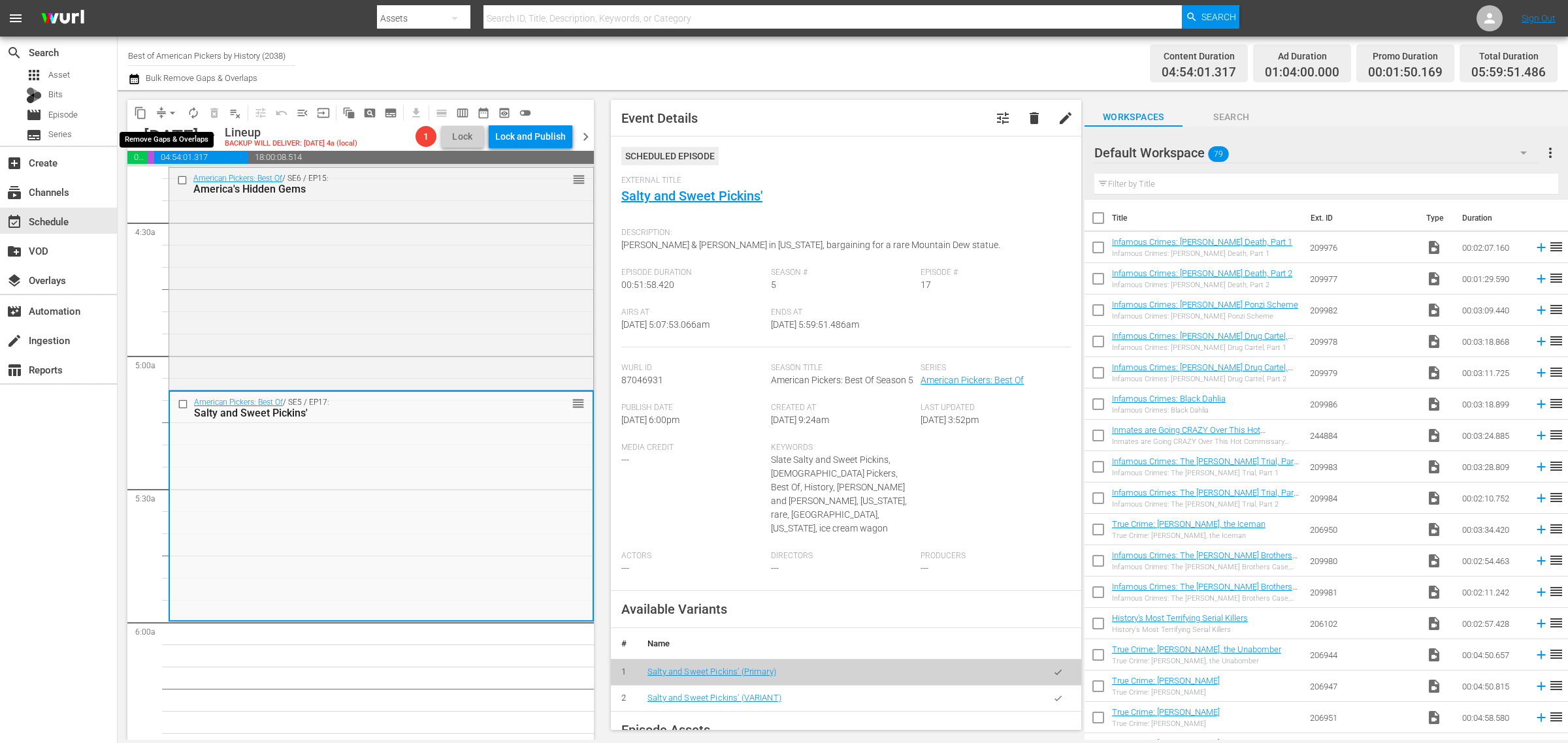
click at [174, 110] on span "arrow_drop_down" at bounding box center [173, 113] width 13 height 13
click at [173, 136] on li "Align to Midnight" at bounding box center [173, 138] width 138 height 22
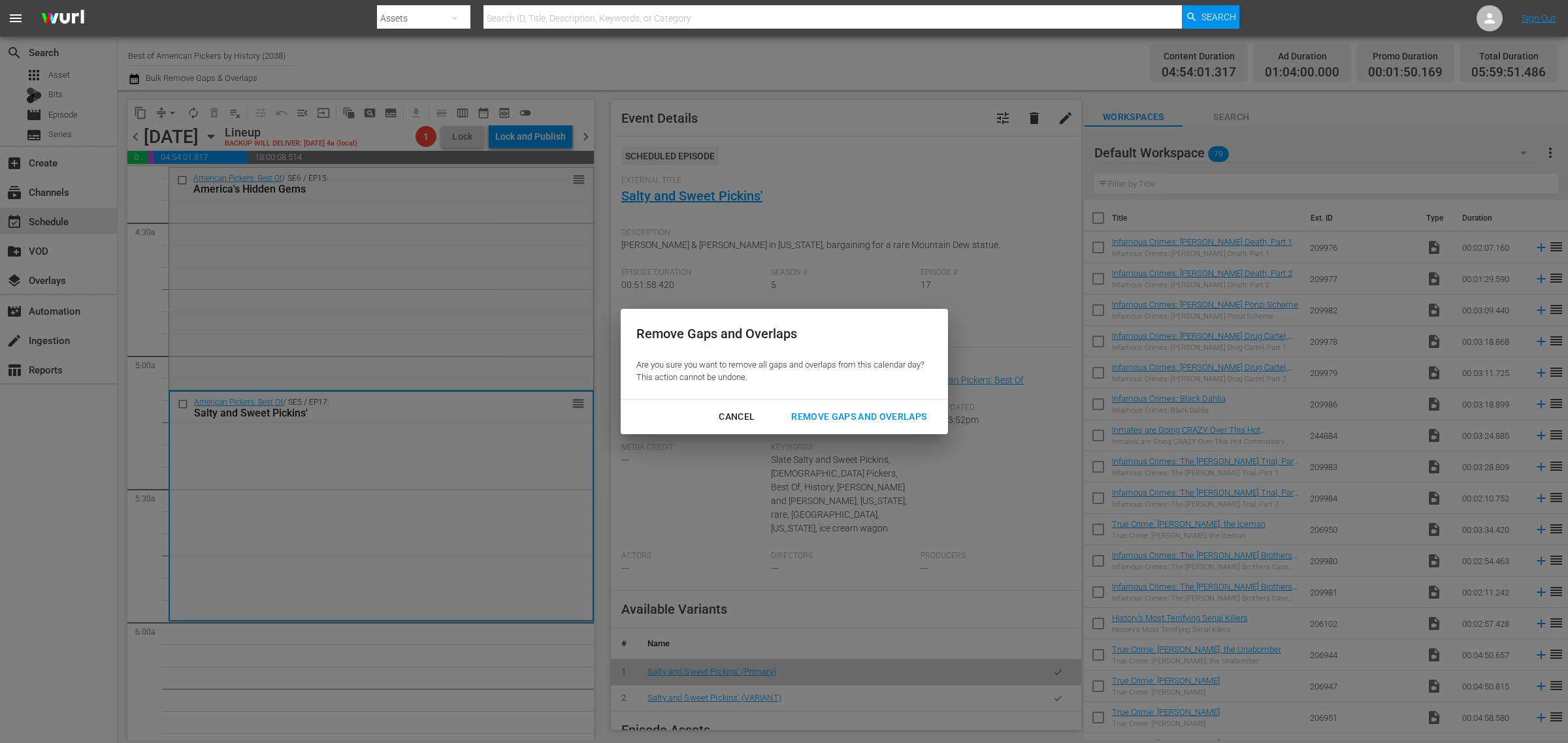
click at [863, 413] on div "Remove Gaps and Overlaps" at bounding box center [858, 416] width 156 height 16
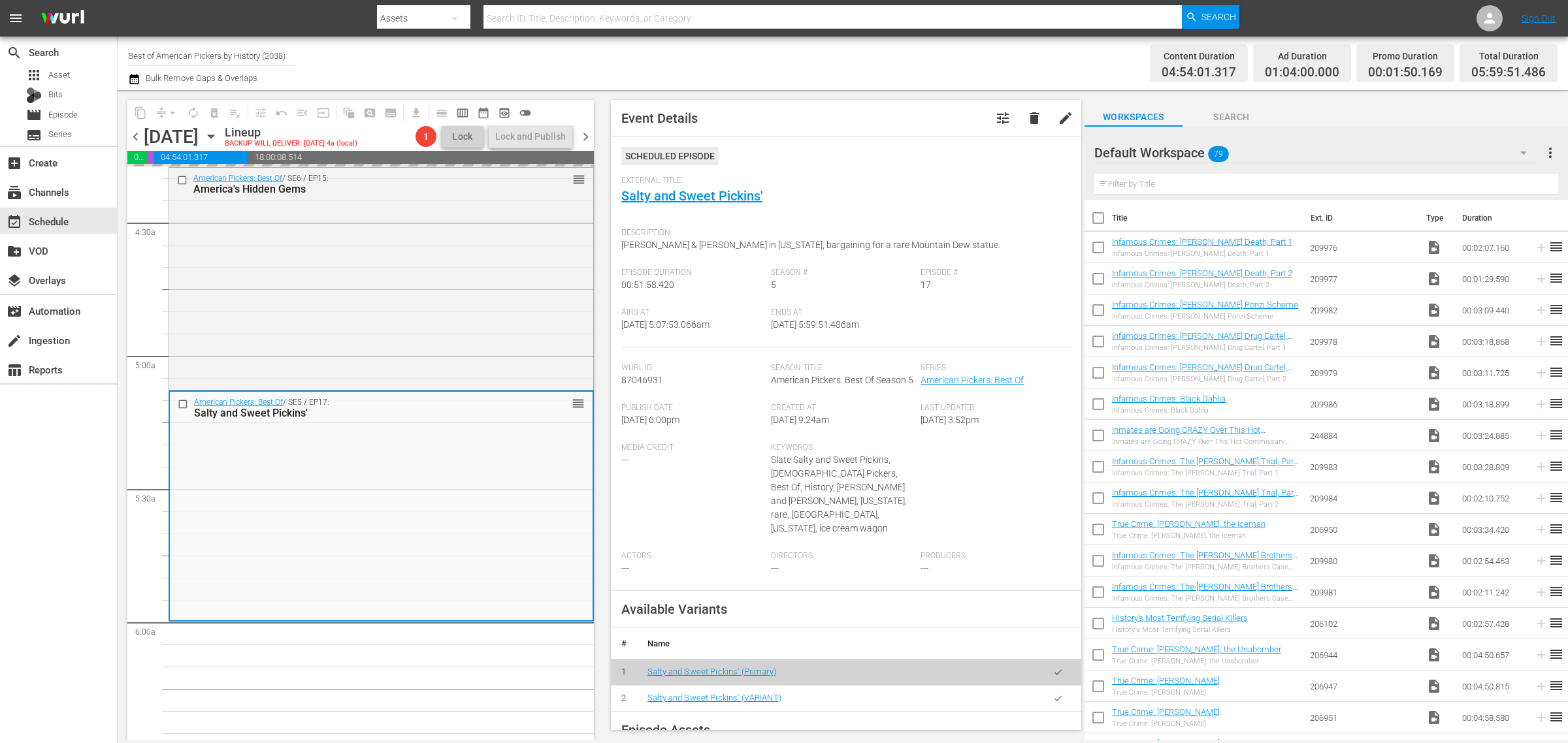
click at [899, 61] on div "Channel Title Best of American Pickers by History (2038) Bulk Remove Gaps & Ove…" at bounding box center [518, 63] width 779 height 47
click at [195, 111] on span "autorenew_outlined" at bounding box center [194, 113] width 13 height 13
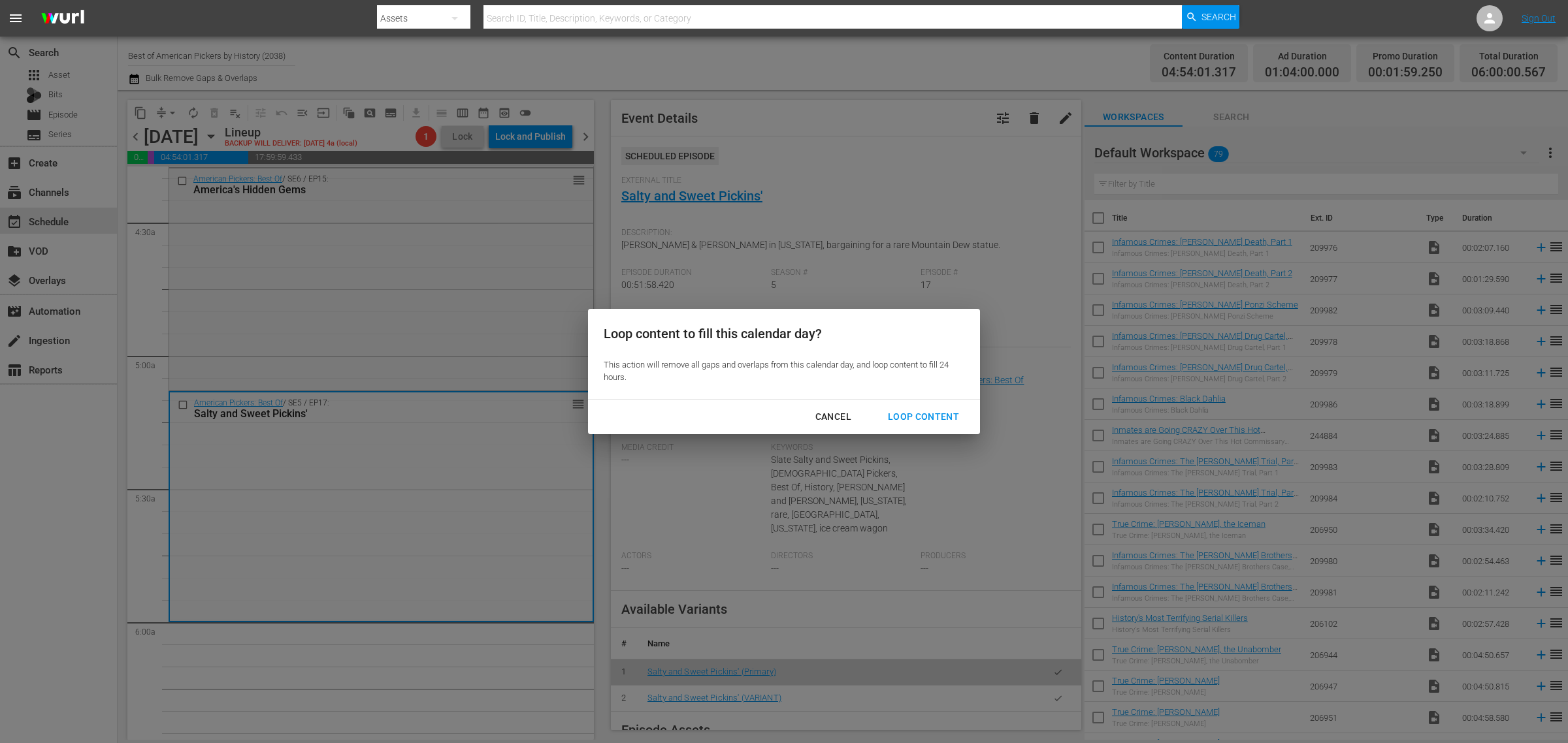
click at [904, 414] on div "Loop Content" at bounding box center [923, 416] width 92 height 16
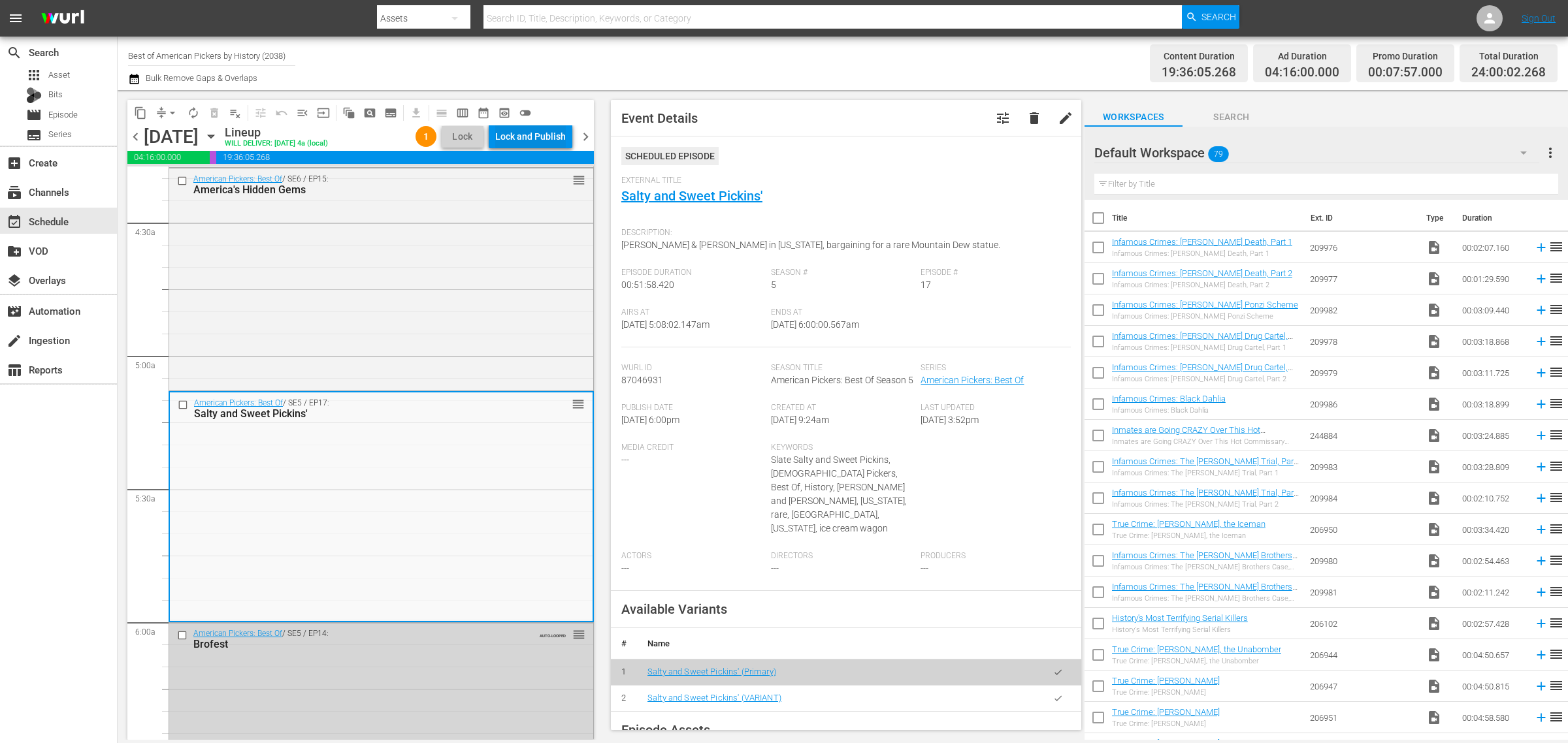
click at [552, 135] on div "Lock and Publish" at bounding box center [530, 137] width 71 height 24
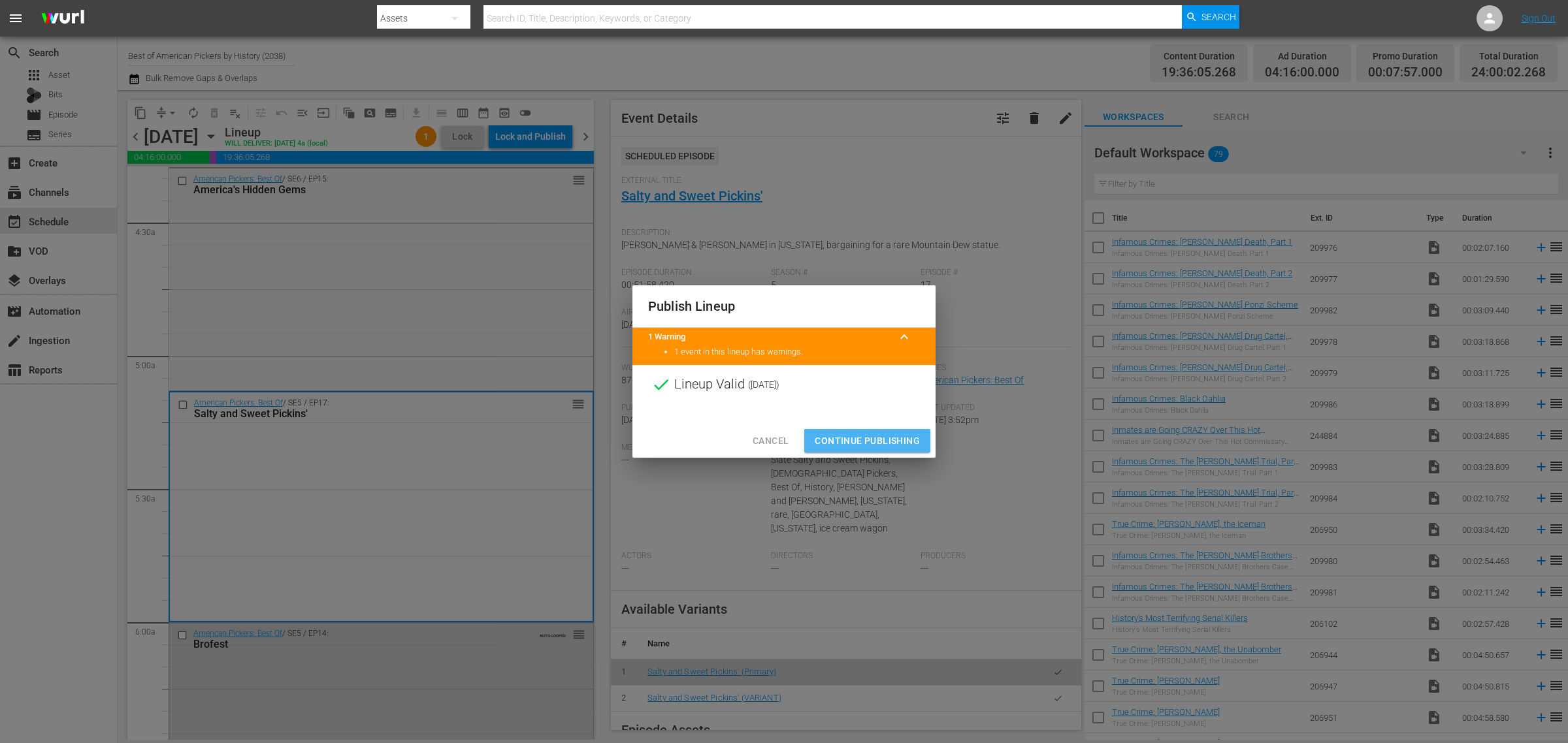
click at [876, 441] on span "Continue Publishing" at bounding box center [867, 440] width 105 height 16
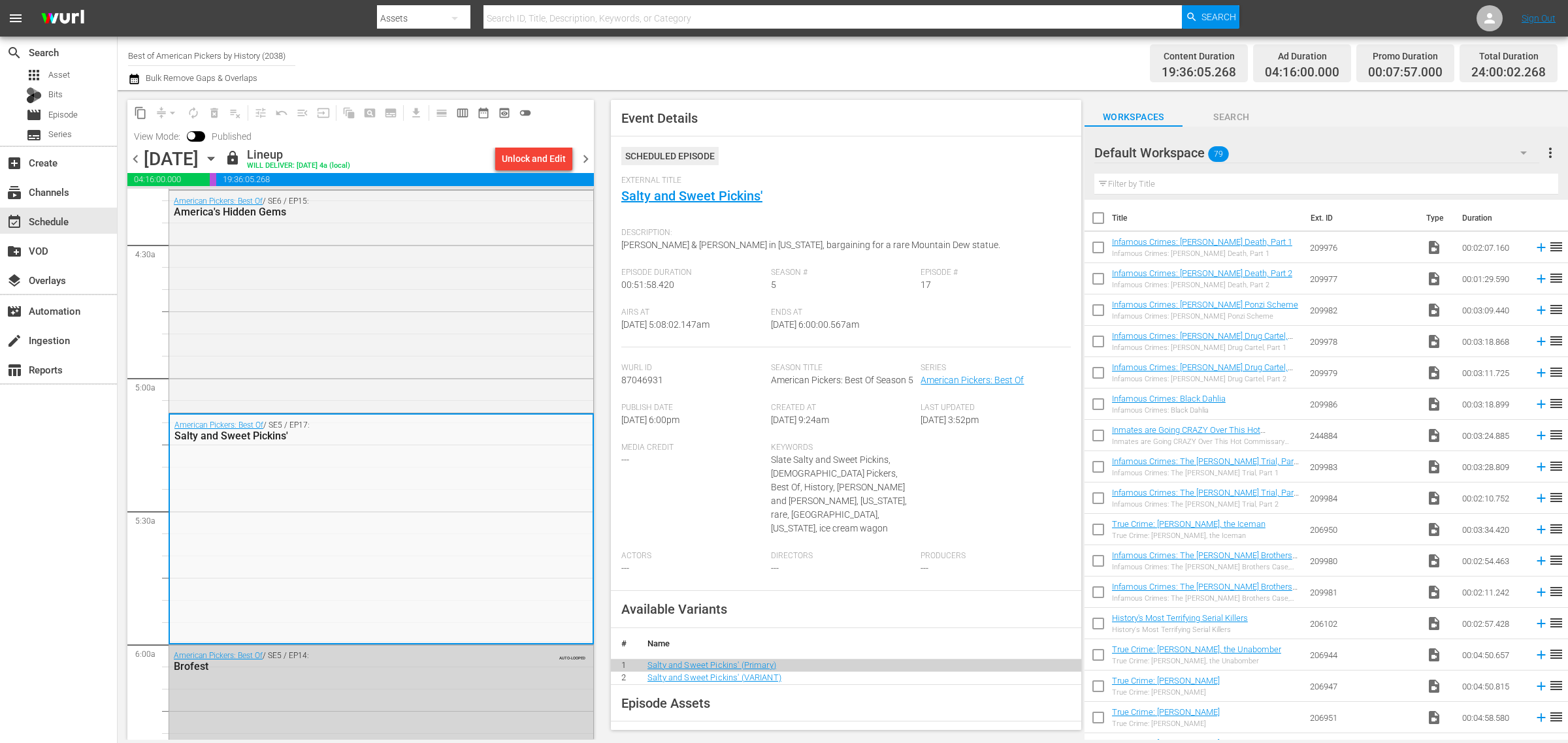
click at [832, 48] on div "Channel Title Best of American Pickers by History (2038) Bulk Remove Gaps & Ove…" at bounding box center [518, 63] width 779 height 47
click at [588, 159] on span "chevron_right" at bounding box center [585, 159] width 16 height 16
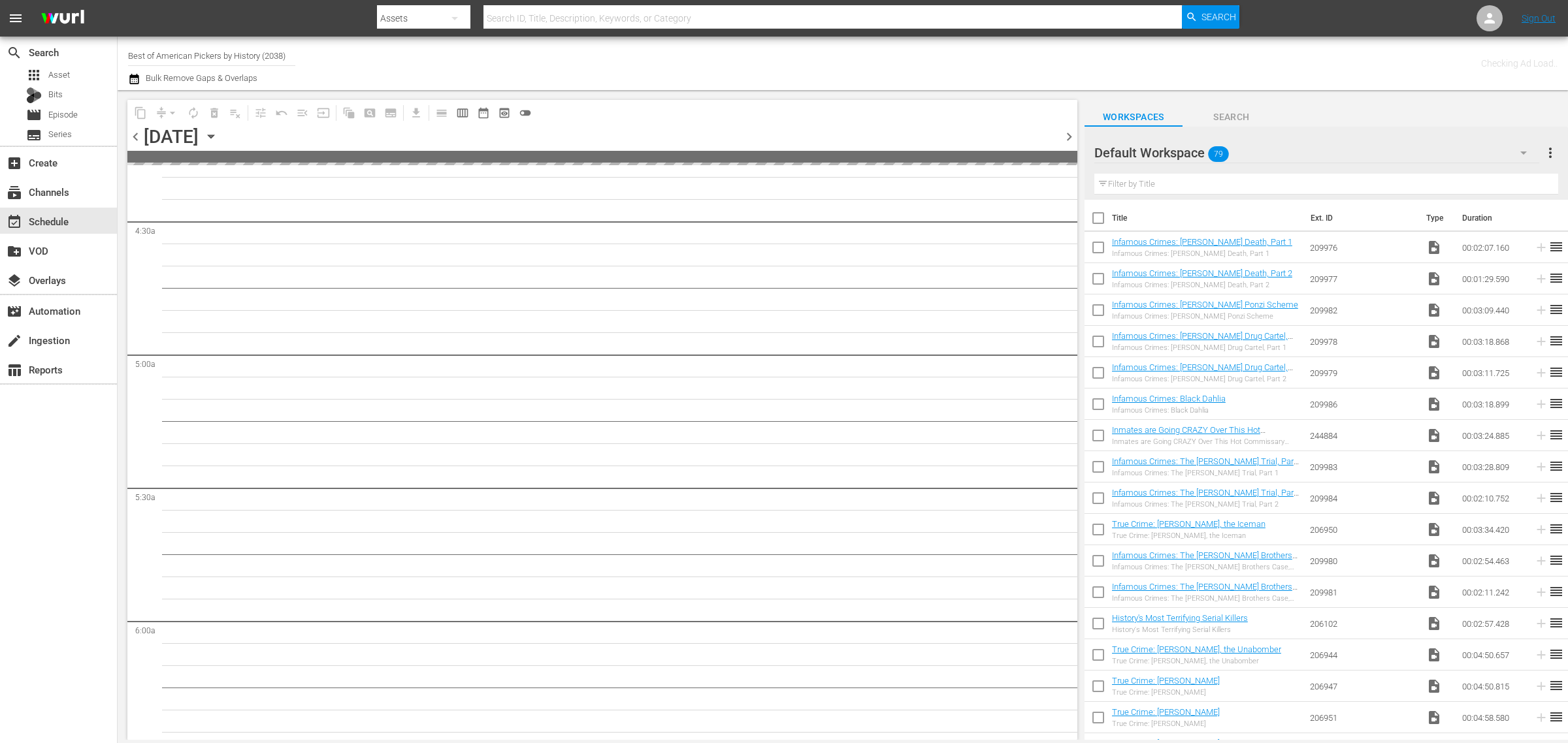
click at [138, 133] on span "chevron_left" at bounding box center [135, 137] width 16 height 16
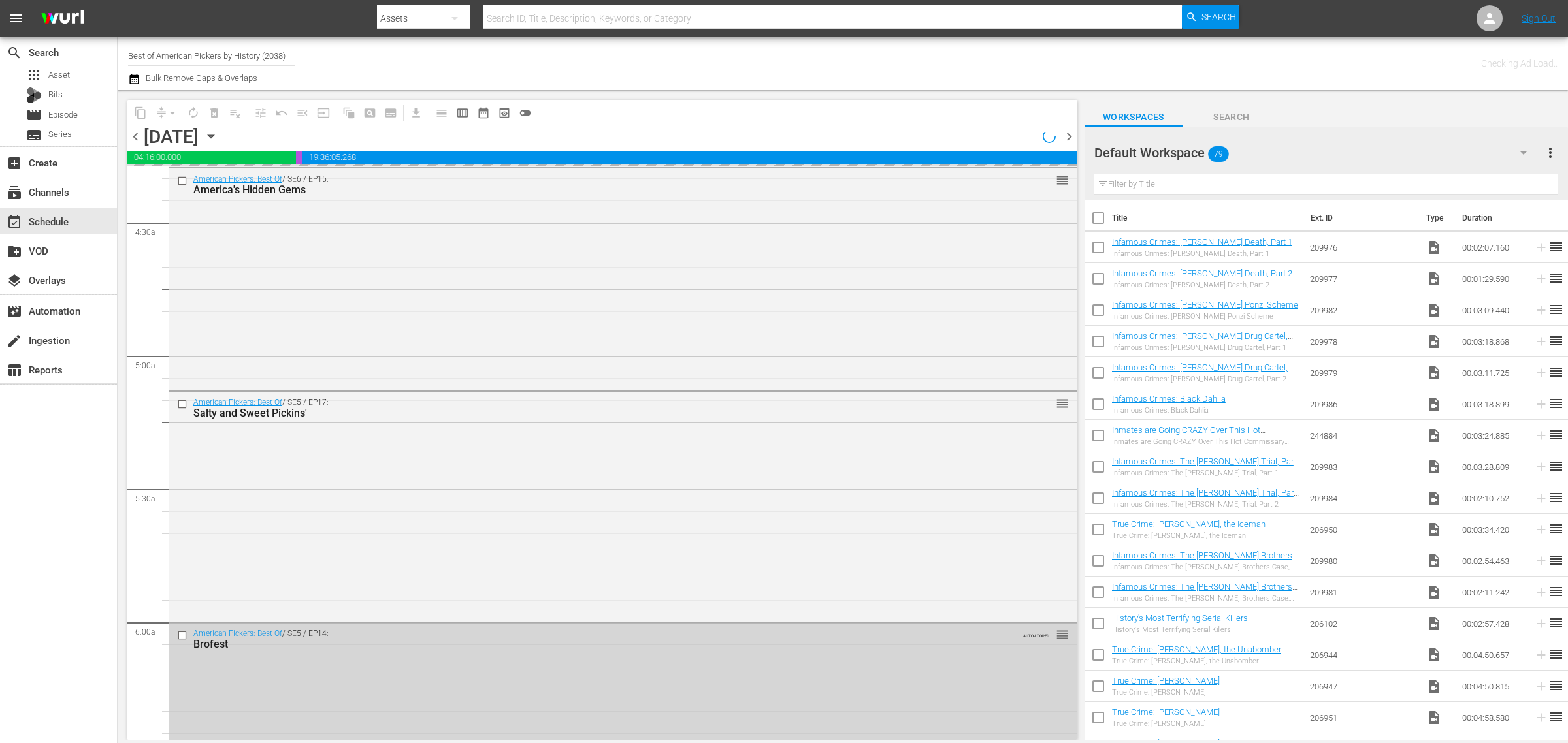
scroll to position [1076, 0]
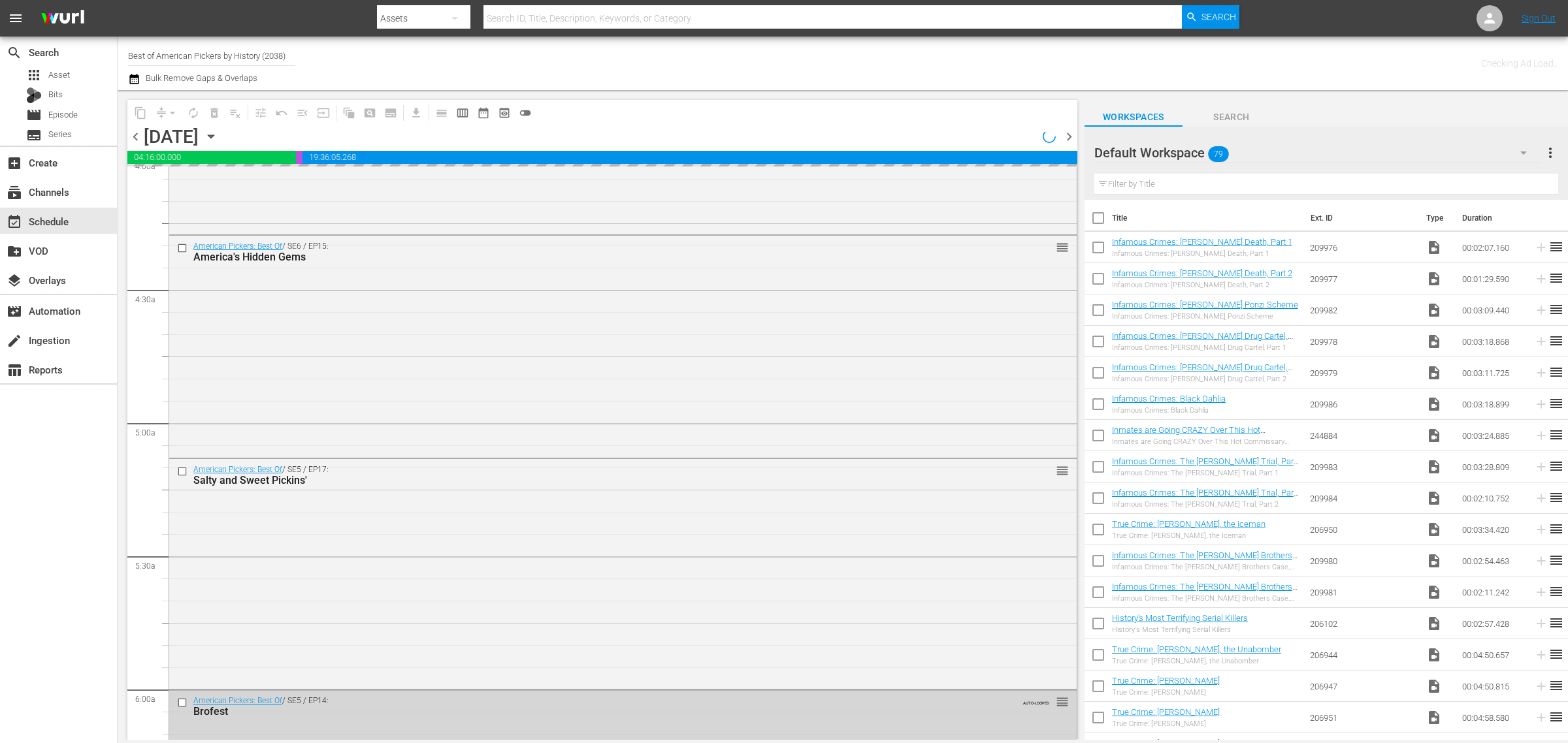
click at [752, 43] on div "Channel Title Best of American Pickers by History (2038) Bulk Remove Gaps & Ove…" at bounding box center [518, 63] width 779 height 47
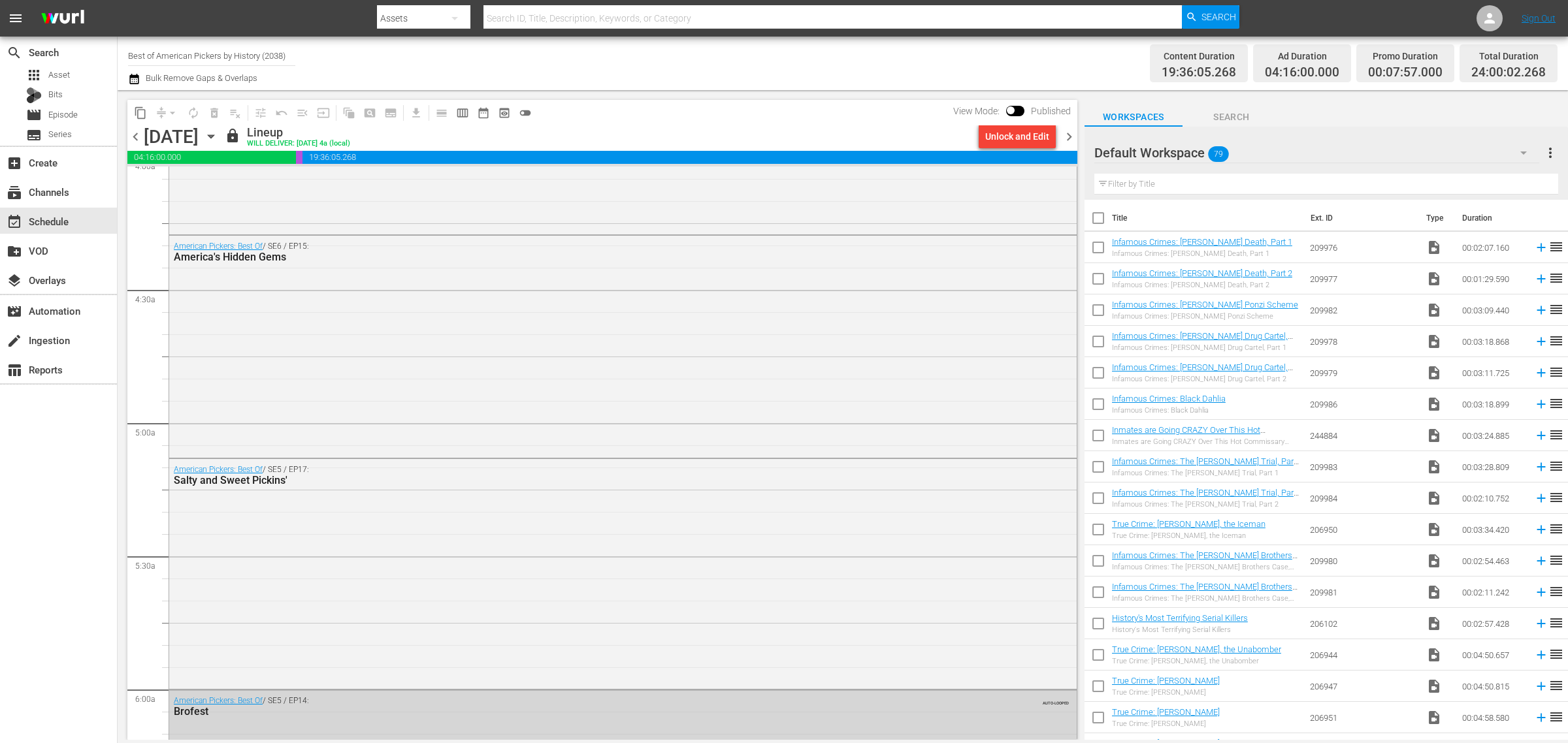
click at [218, 135] on icon "button" at bounding box center [210, 136] width 14 height 14
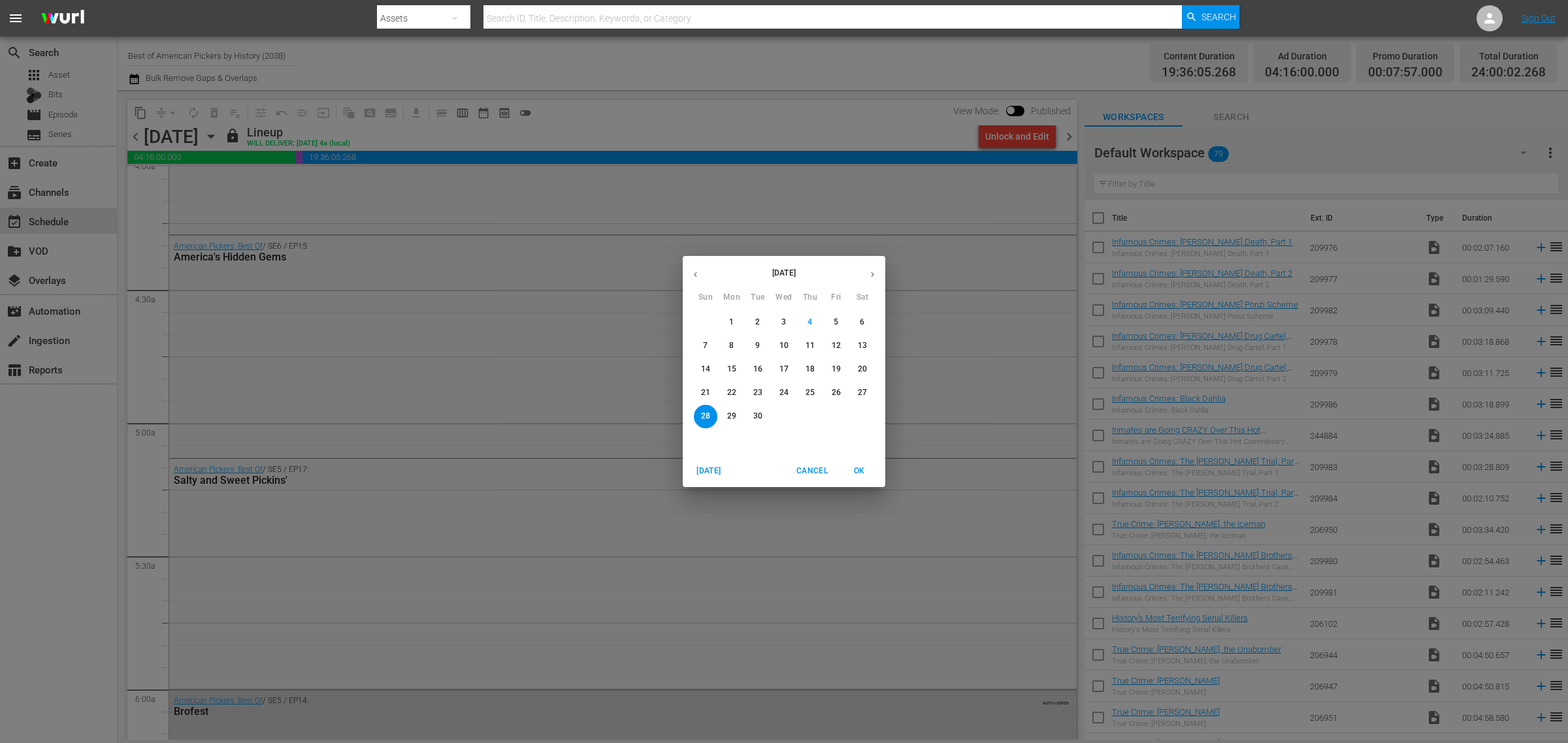
click at [753, 388] on p "23" at bounding box center [758, 393] width 10 height 11
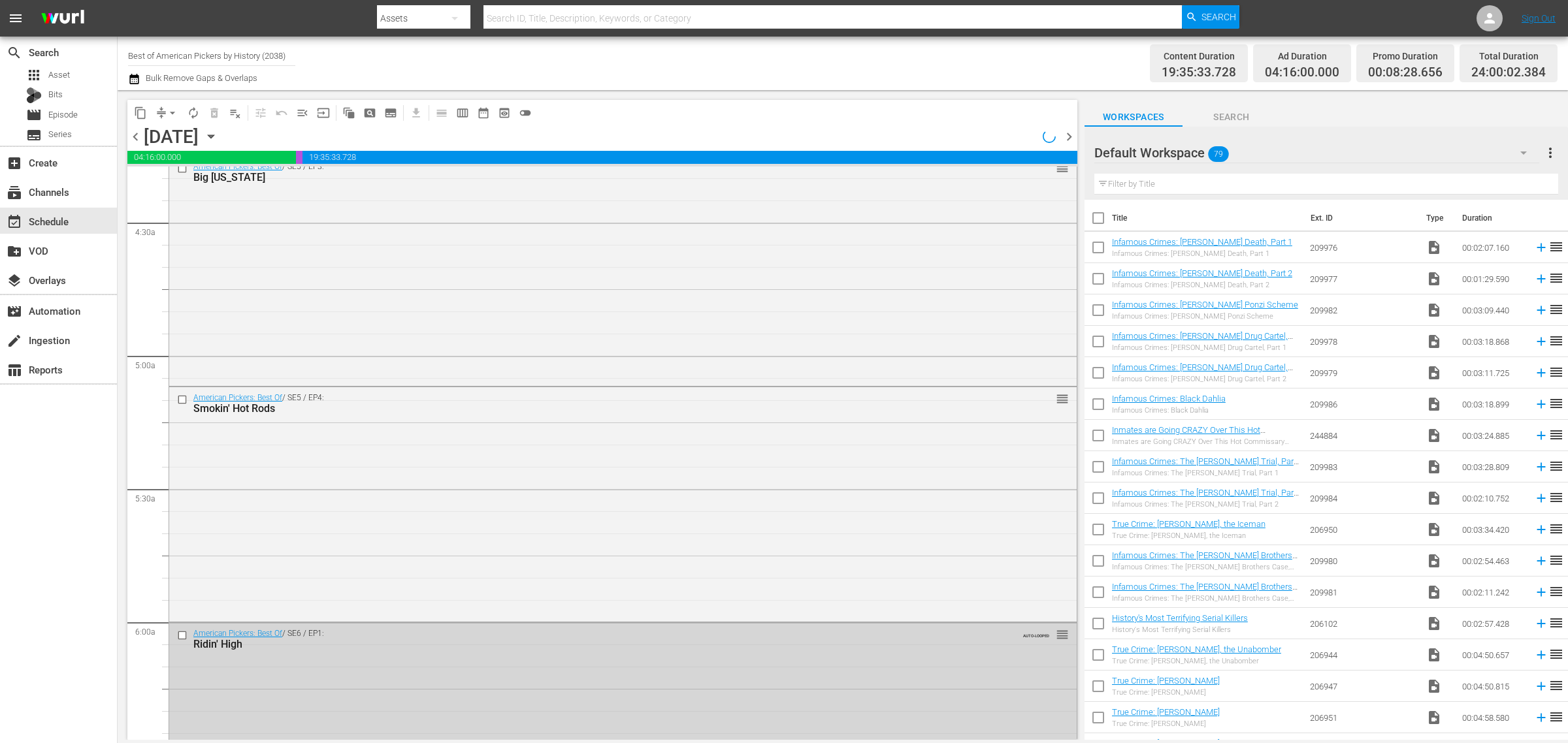
scroll to position [1076, 0]
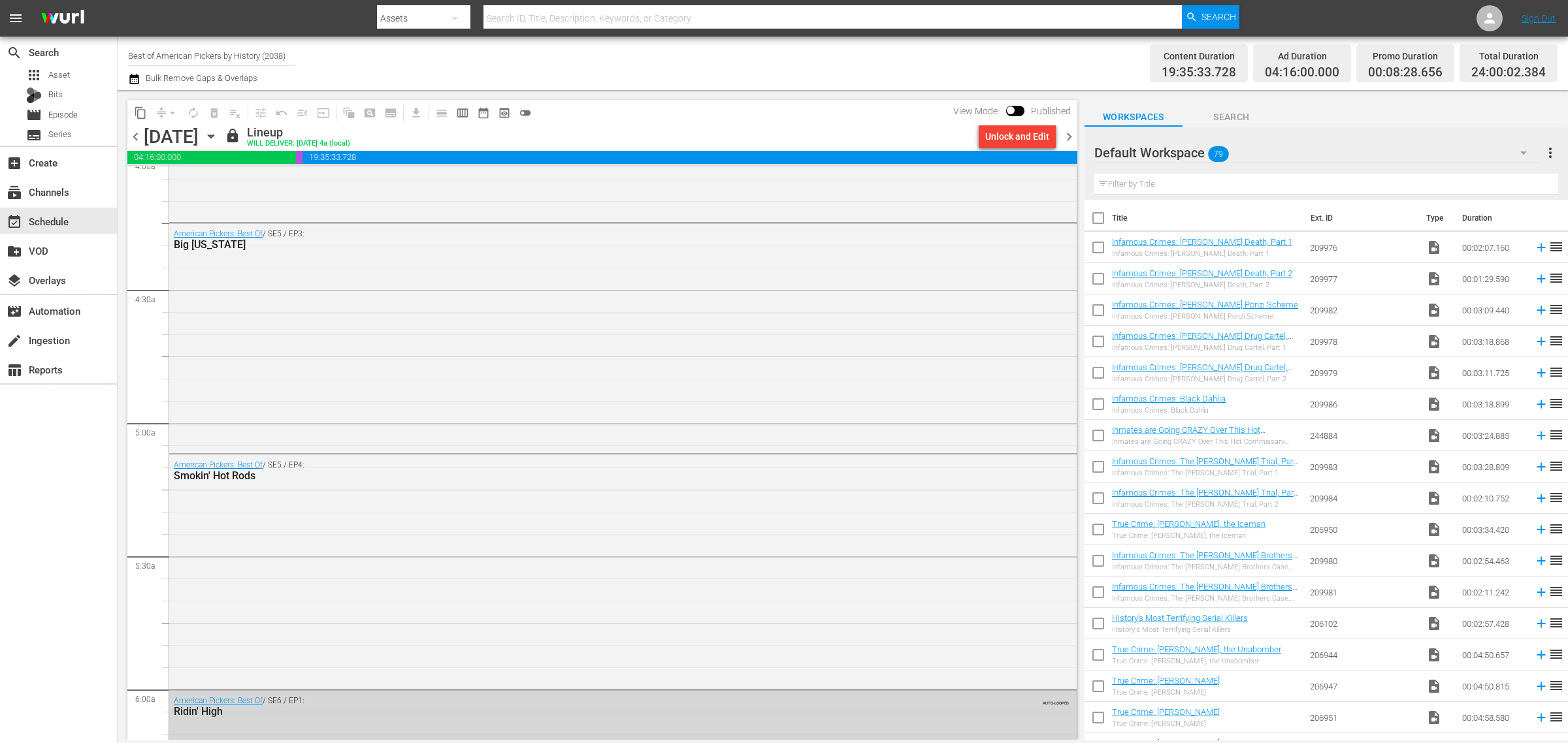
click at [901, 57] on div "Channel Title Best of American Pickers by History (2038) Bulk Remove Gaps & Ove…" at bounding box center [518, 63] width 779 height 47
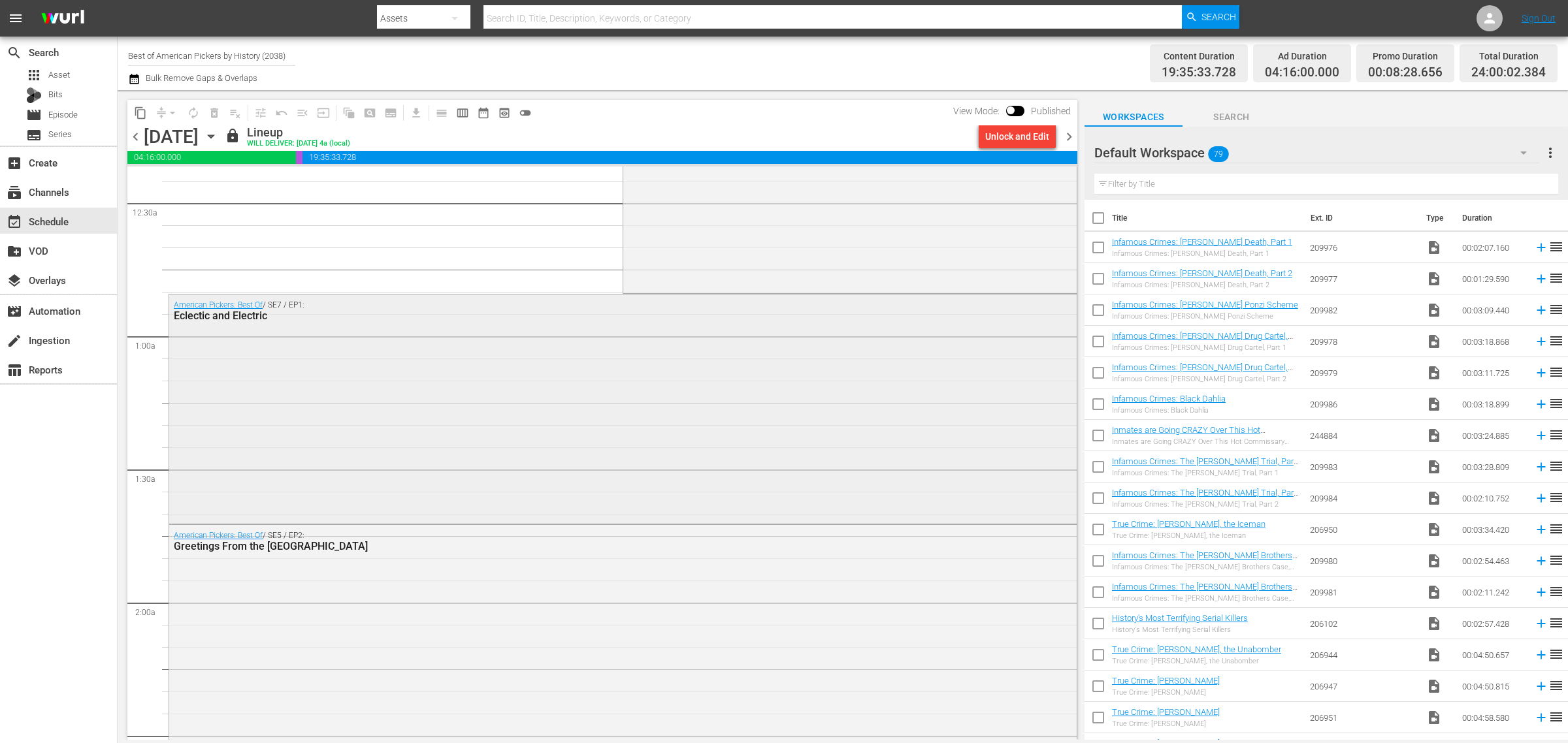
scroll to position [0, 0]
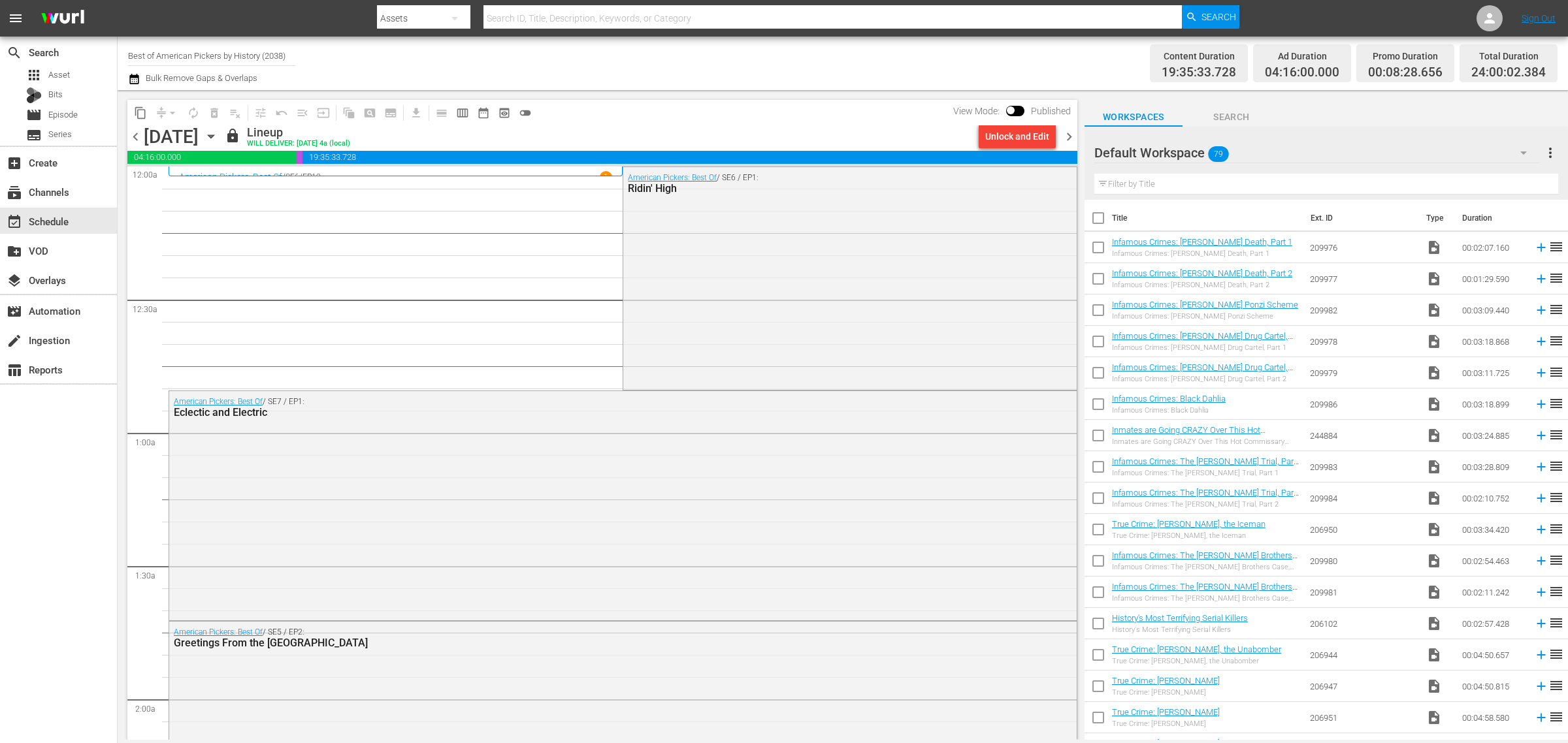
click at [673, 59] on div "Channel Title Best of American Pickers by History (2038) Bulk Remove Gaps & Ove…" at bounding box center [518, 63] width 779 height 47
drag, startPoint x: 288, startPoint y: 54, endPoint x: -253, endPoint y: 43, distance: 541.1
click at [0, 43] on html "menu Search By Assets Search ID, Title, Description, Keywords, or Category Sear…" at bounding box center [784, 372] width 1568 height 743
click at [828, 74] on div "Channel Title the Bulk Remove Gaps & Overlaps" at bounding box center [518, 63] width 779 height 47
click at [166, 56] on input "the" at bounding box center [211, 55] width 167 height 32
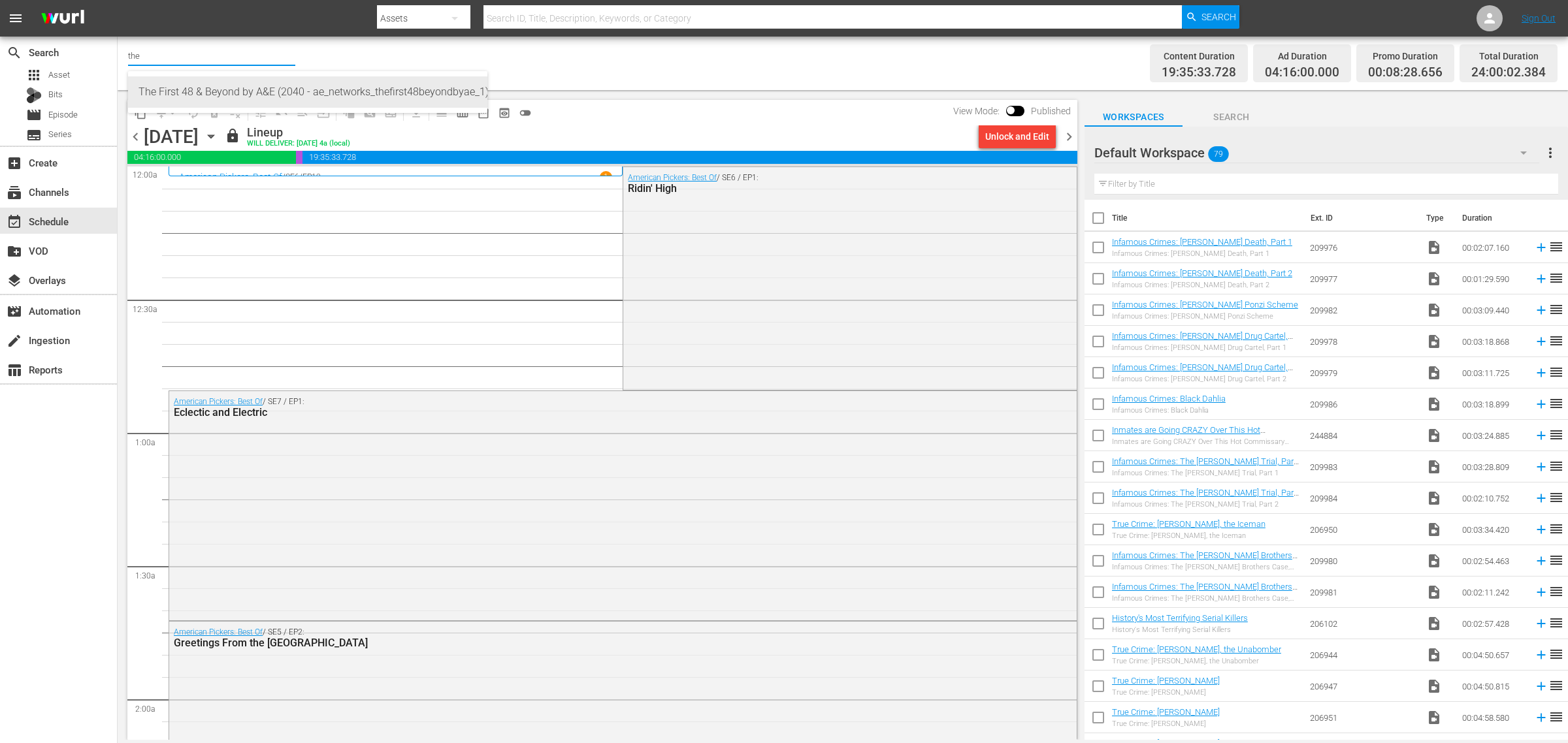
click at [209, 100] on div "The First 48 & Beyond by A&E (2040 - ae_networks_thefirst48beyondbyae_1)" at bounding box center [307, 92] width 338 height 32
type input "The First 48 & Beyond by A&E (2040 - ae_networks_thefirst48beyondbyae_1)"
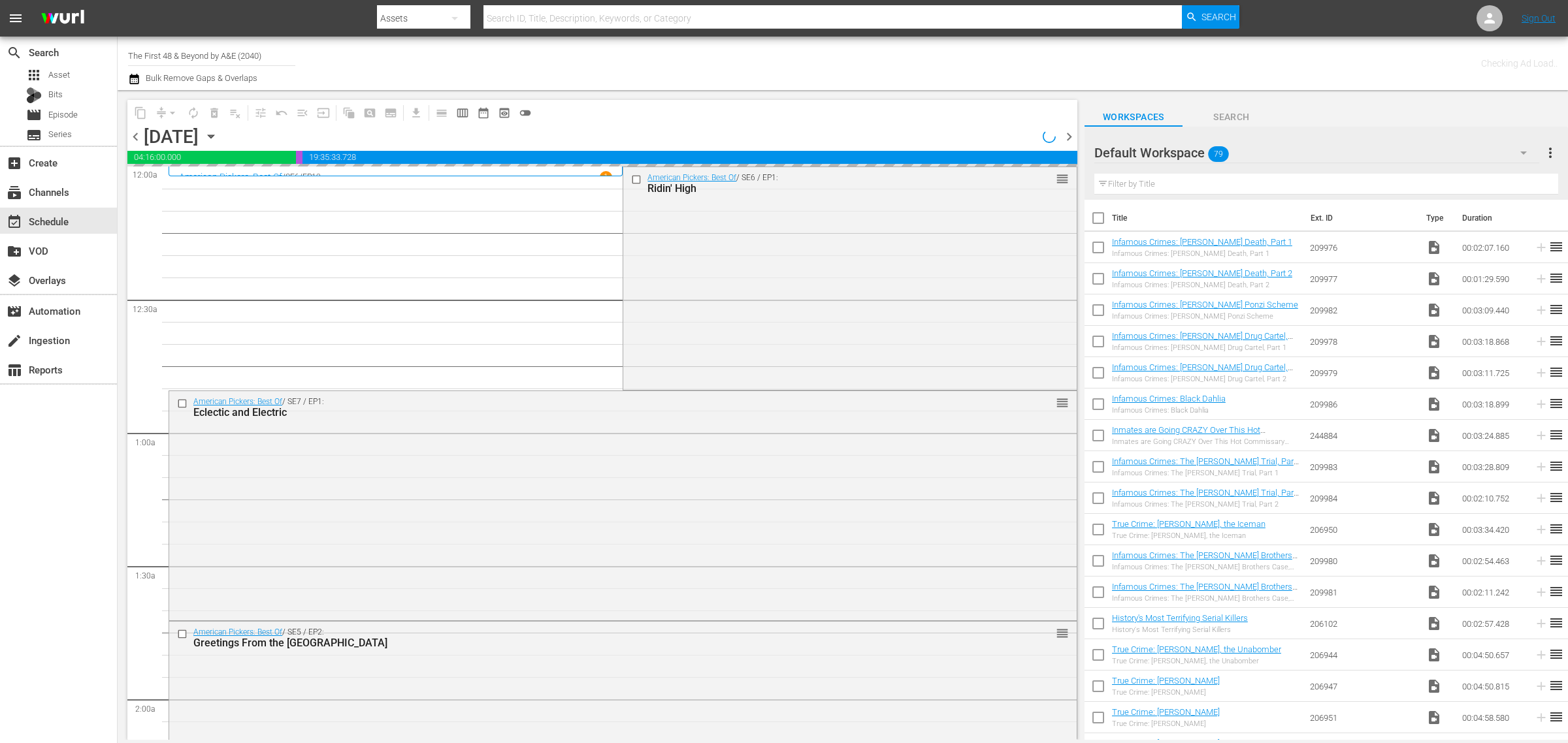
click at [819, 54] on div "Channel Title The First 48 & Beyond by A&E (2040) Bulk Remove Gaps & Overlaps" at bounding box center [518, 63] width 779 height 47
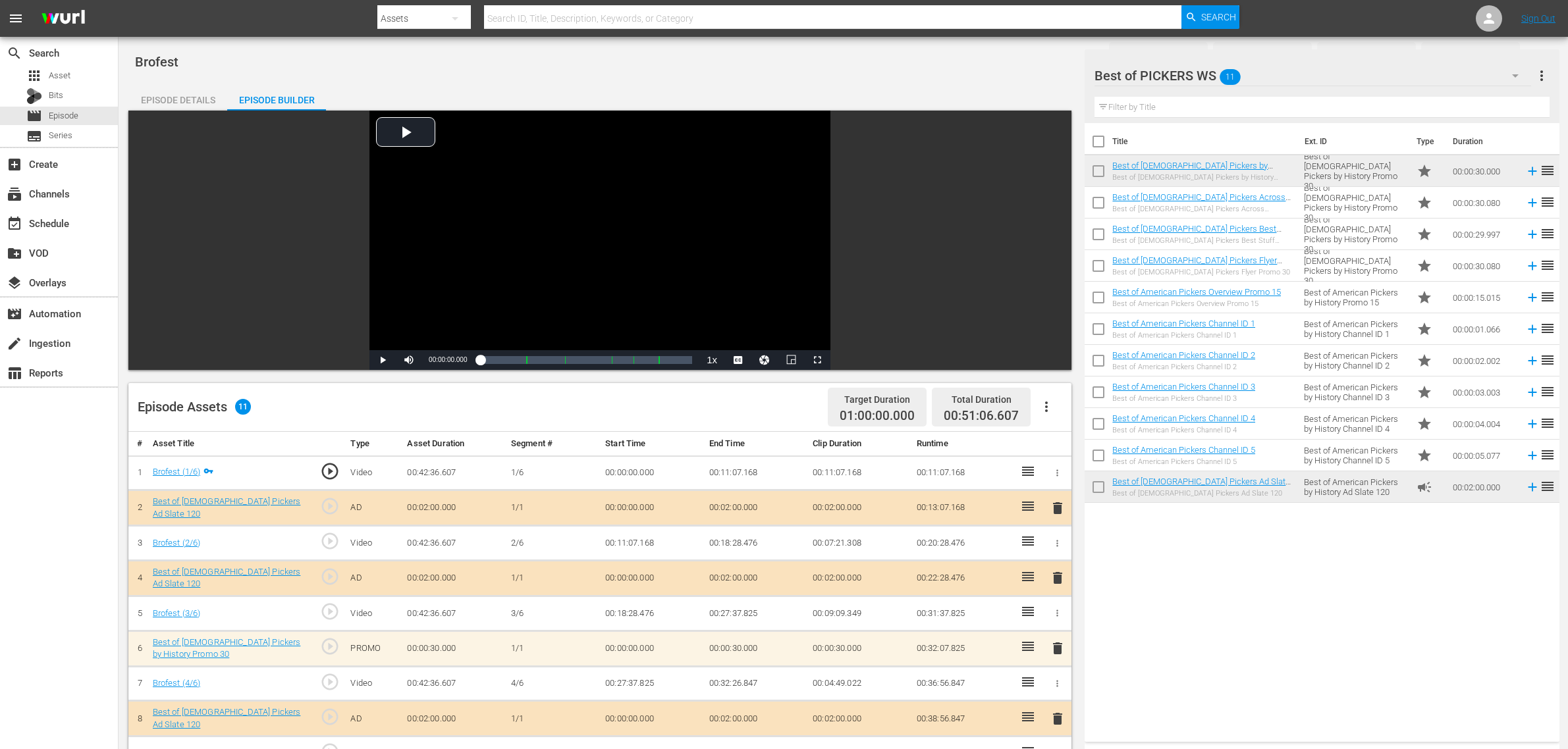
scroll to position [246, 0]
